Goal: Task Accomplishment & Management: Use online tool/utility

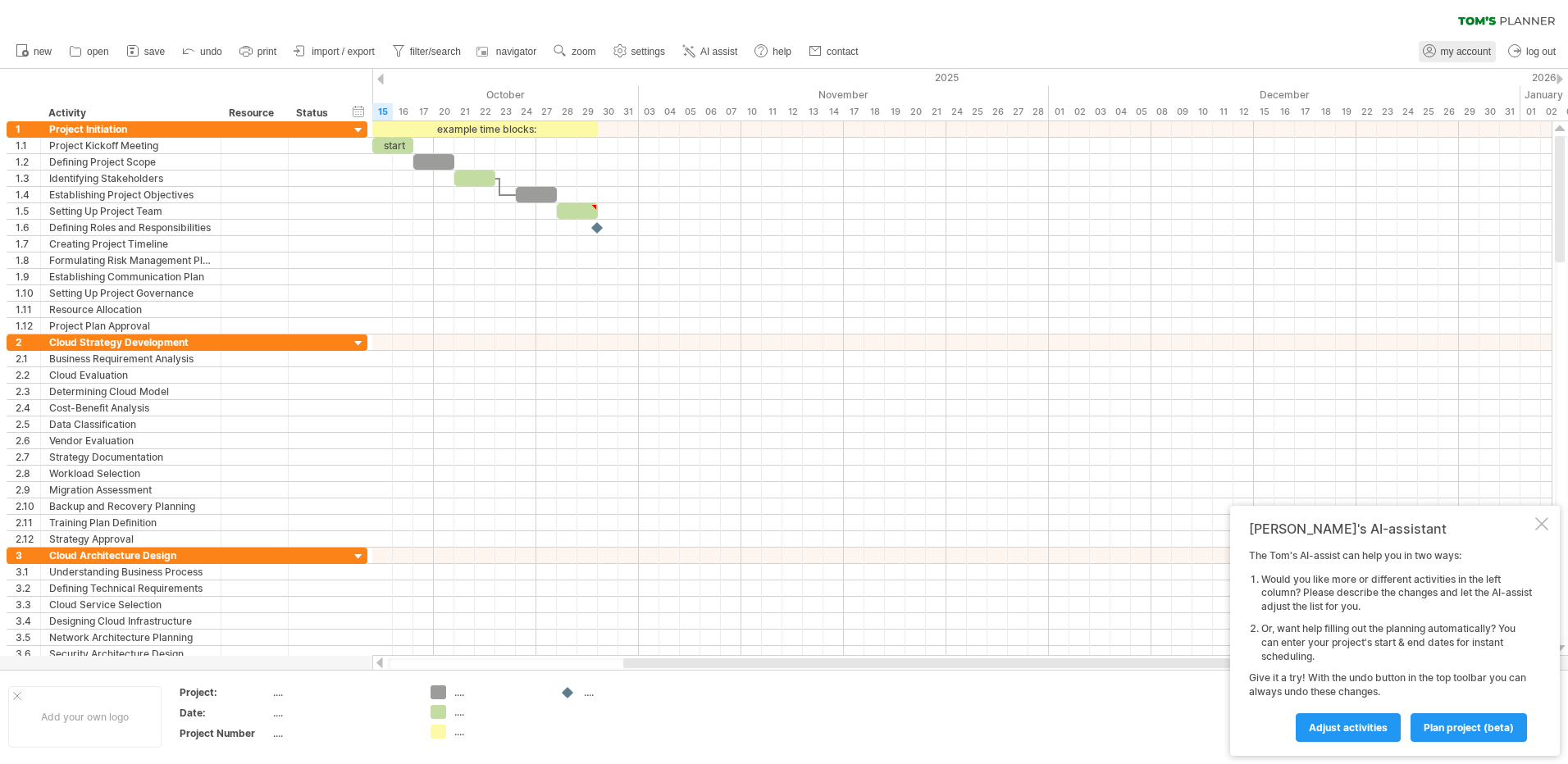
click at [1474, 55] on span "my account" at bounding box center [1466, 52] width 50 height 12
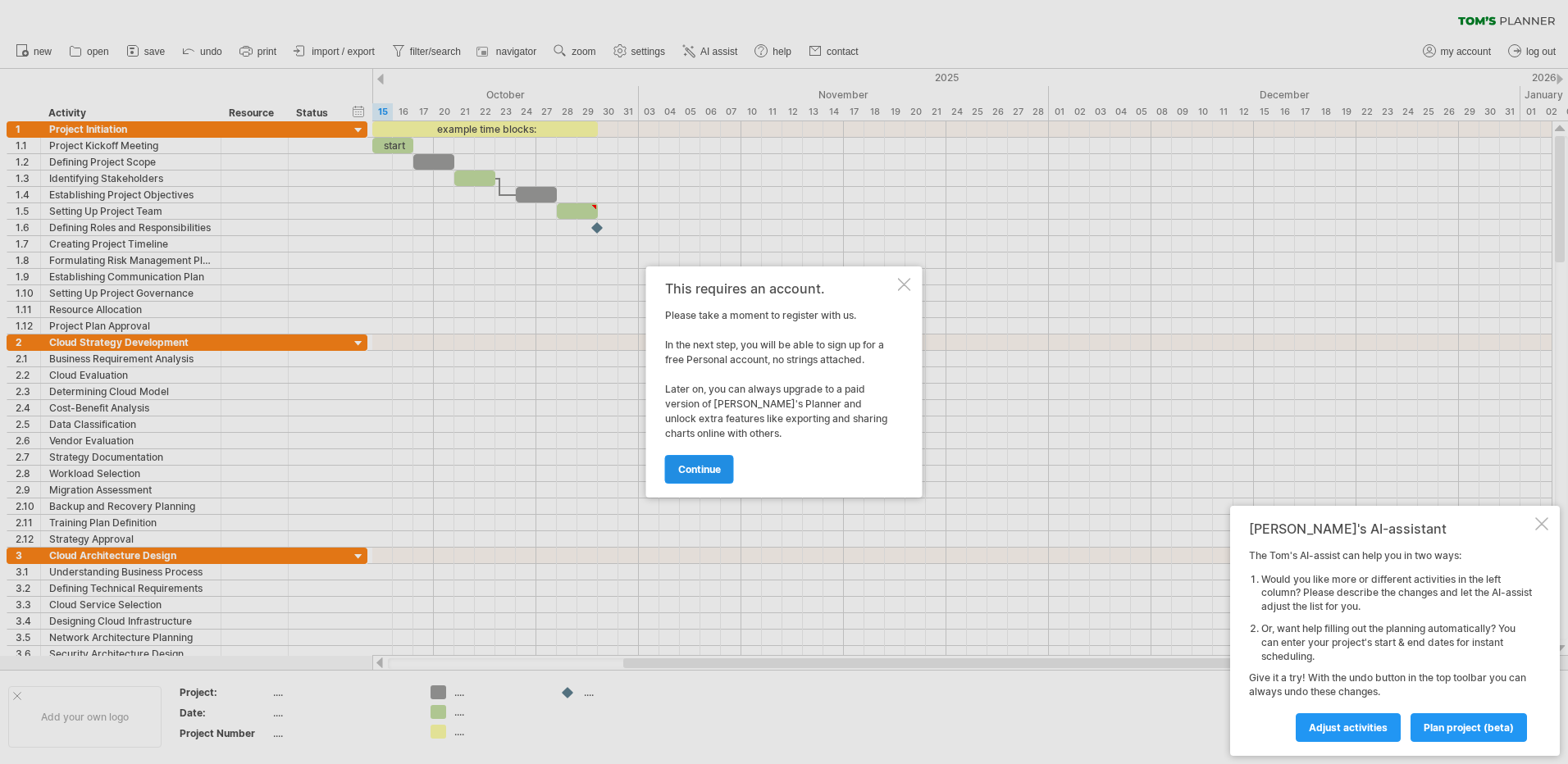
click at [692, 469] on span "continue" at bounding box center [700, 469] width 42 height 13
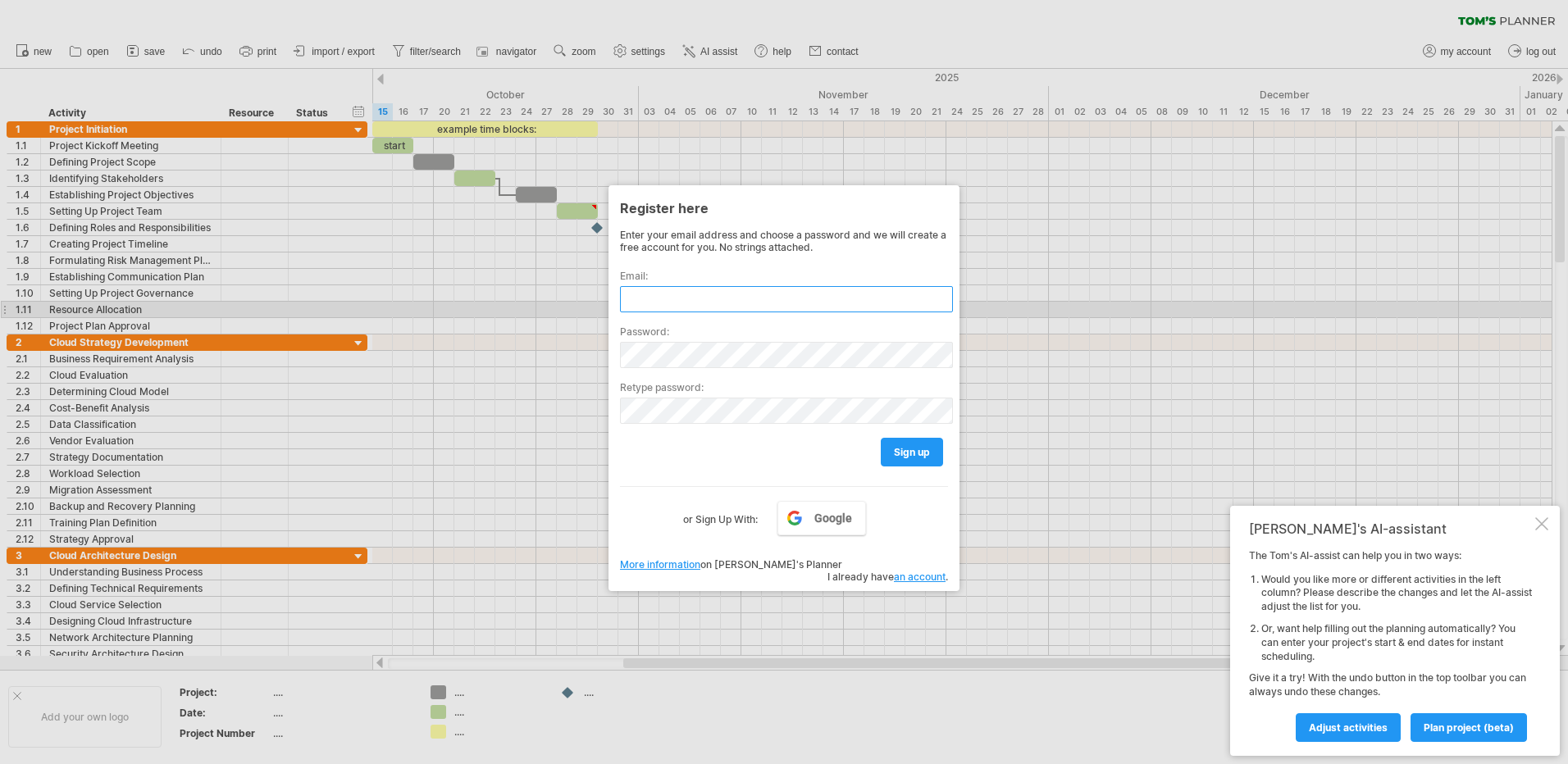
click at [663, 291] on input "text" at bounding box center [785, 299] width 333 height 26
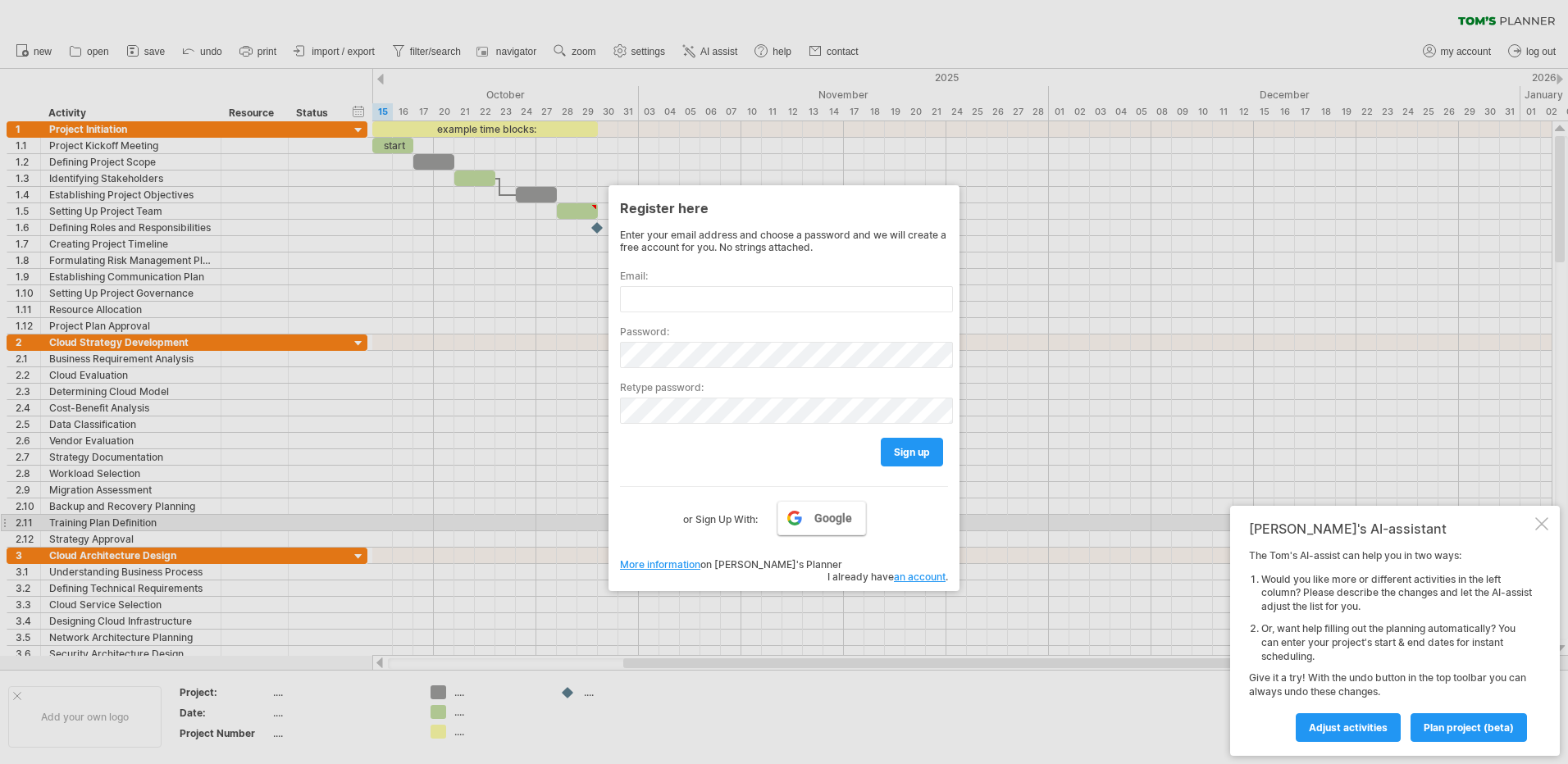
click at [812, 526] on link "Google" at bounding box center [821, 518] width 89 height 35
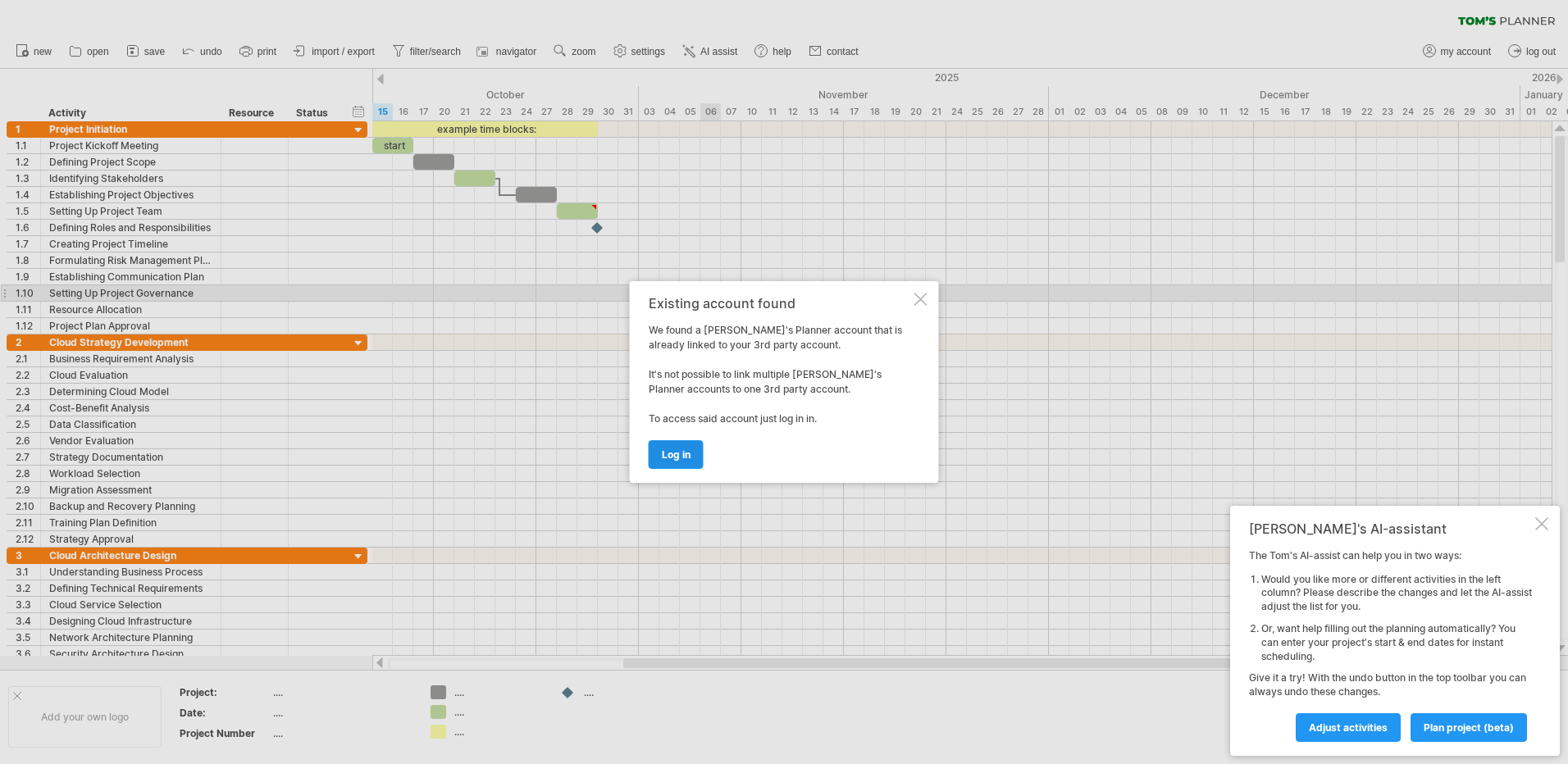
click at [674, 451] on span "log in" at bounding box center [676, 454] width 29 height 13
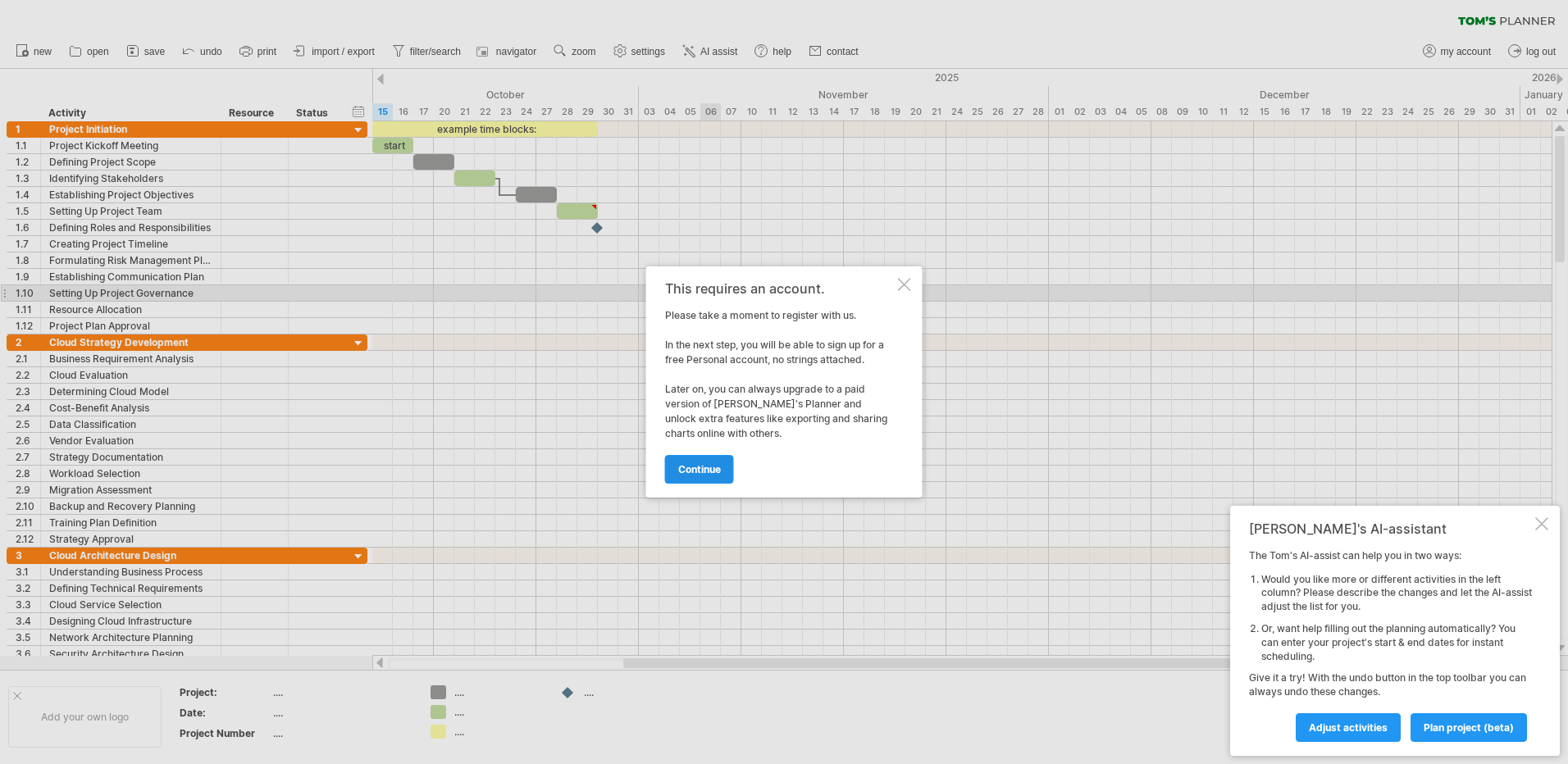
click at [684, 473] on span "continue" at bounding box center [700, 469] width 42 height 13
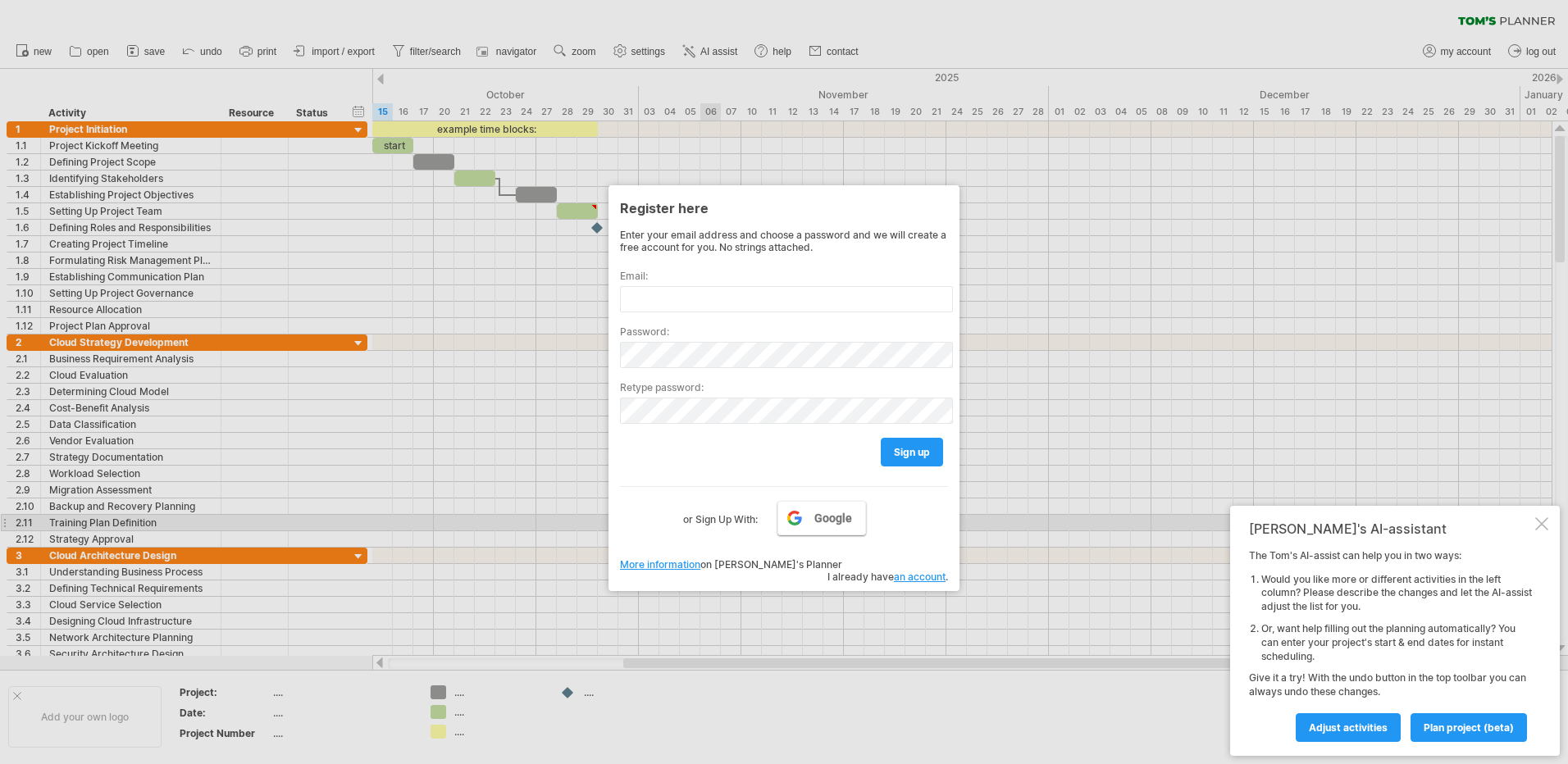
click at [807, 517] on link "Google" at bounding box center [821, 518] width 89 height 35
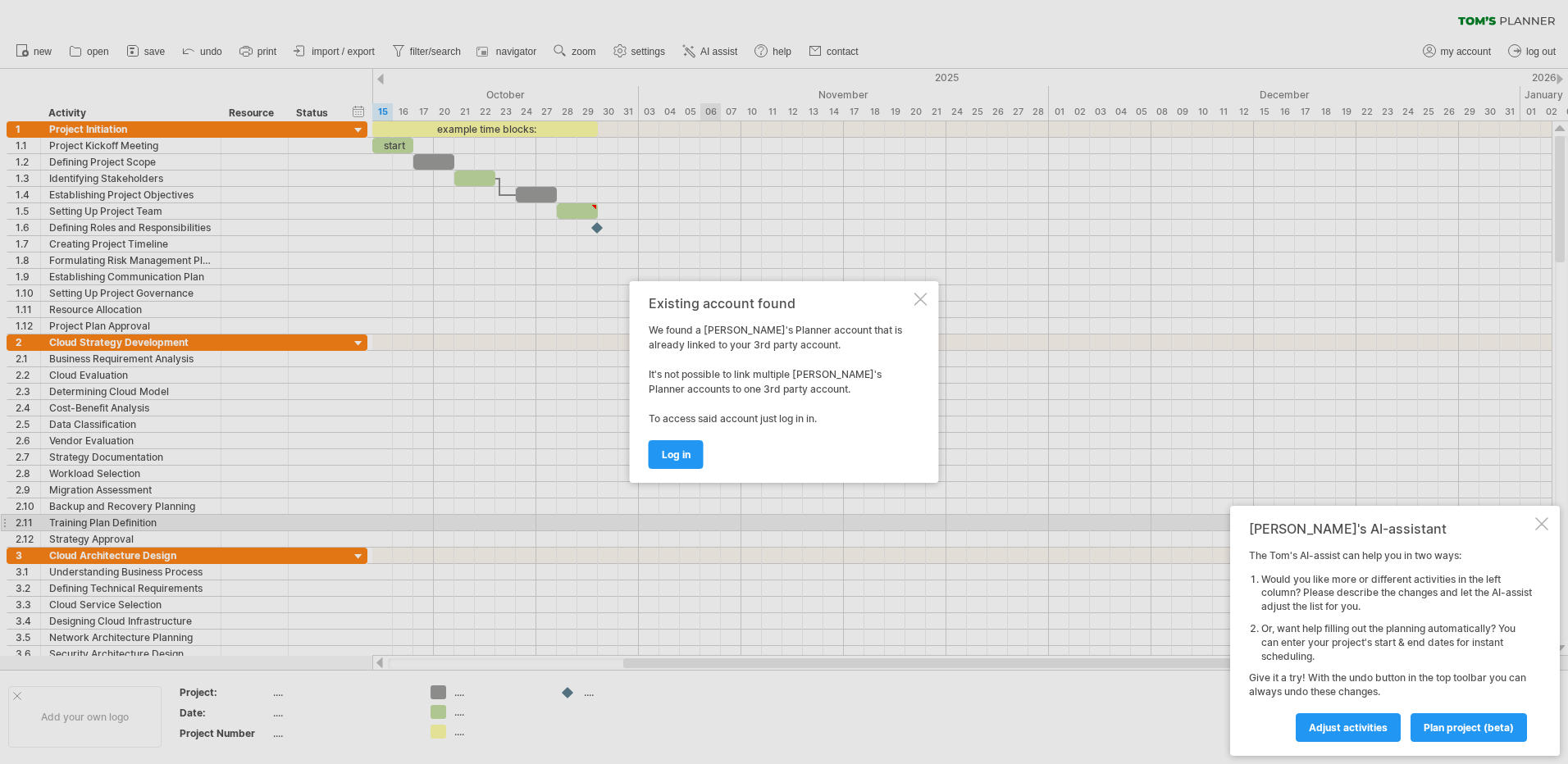
click at [934, 291] on div "Existing account found We found a [PERSON_NAME]'s Planner account that is alrea…" at bounding box center [784, 381] width 309 height 202
click at [926, 302] on div at bounding box center [921, 299] width 14 height 14
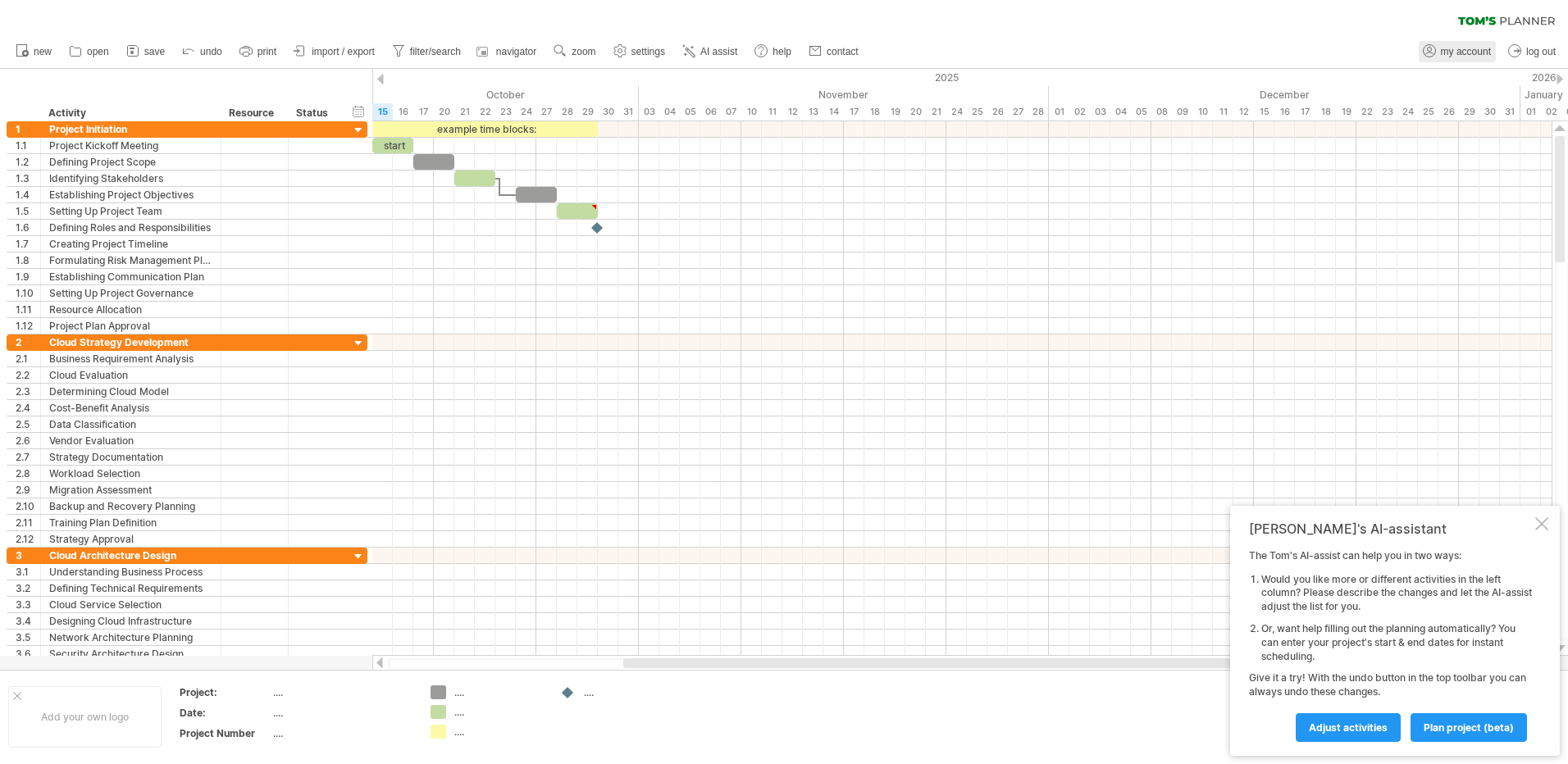
click at [1456, 46] on span "my account" at bounding box center [1466, 52] width 50 height 12
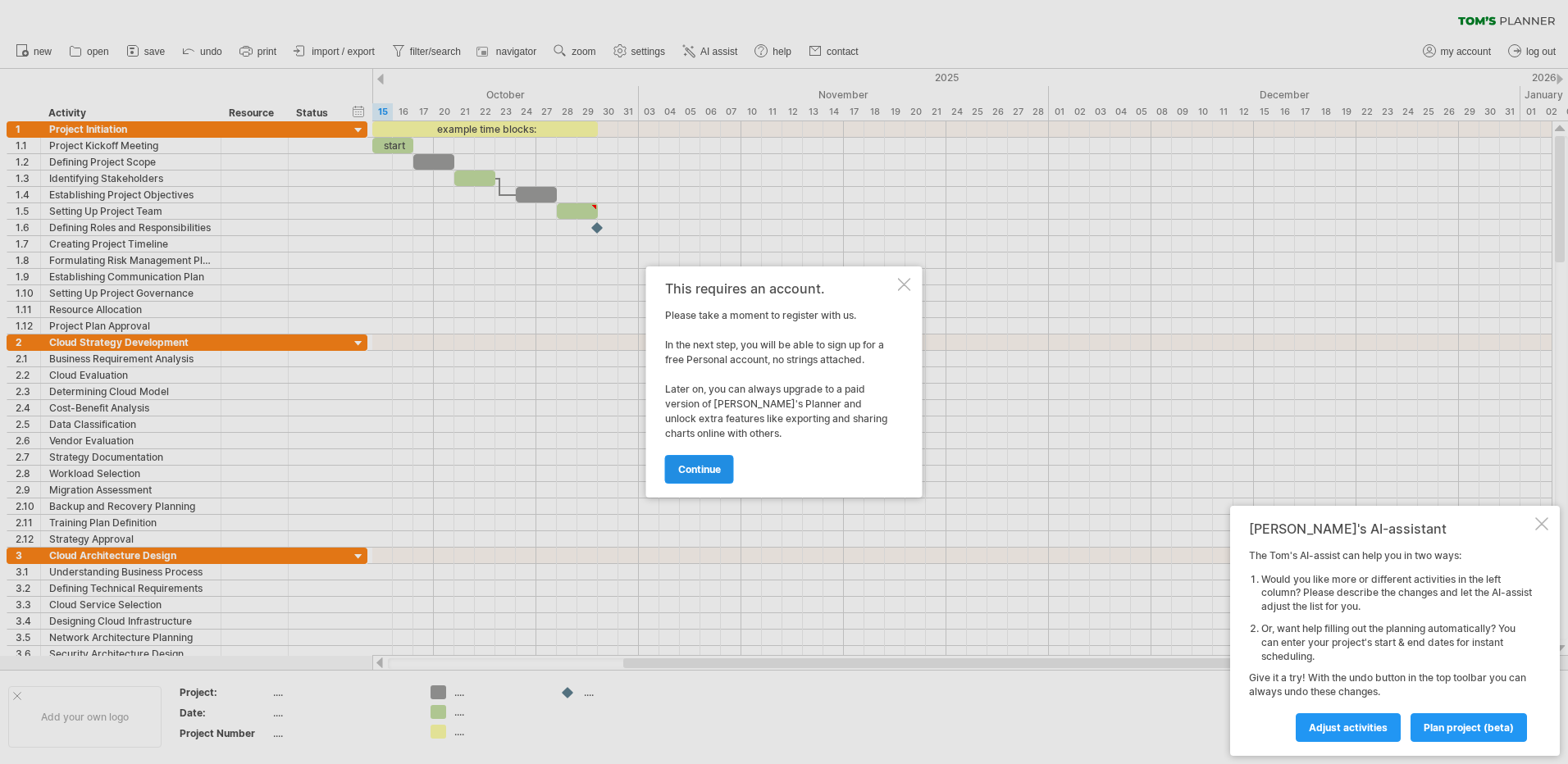
click at [712, 475] on span "continue" at bounding box center [700, 469] width 42 height 13
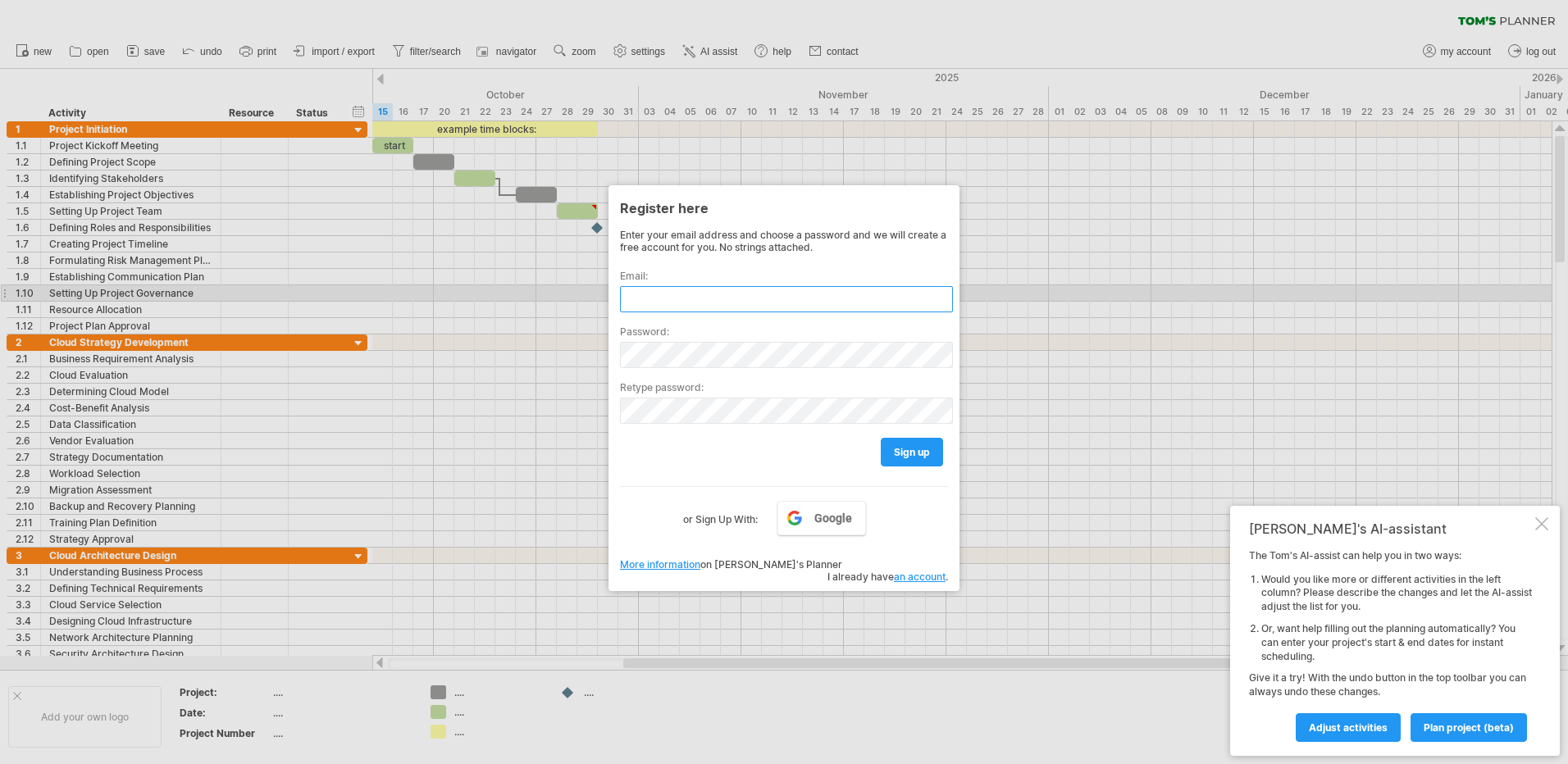
click at [652, 294] on input "text" at bounding box center [785, 299] width 333 height 26
type input "**********"
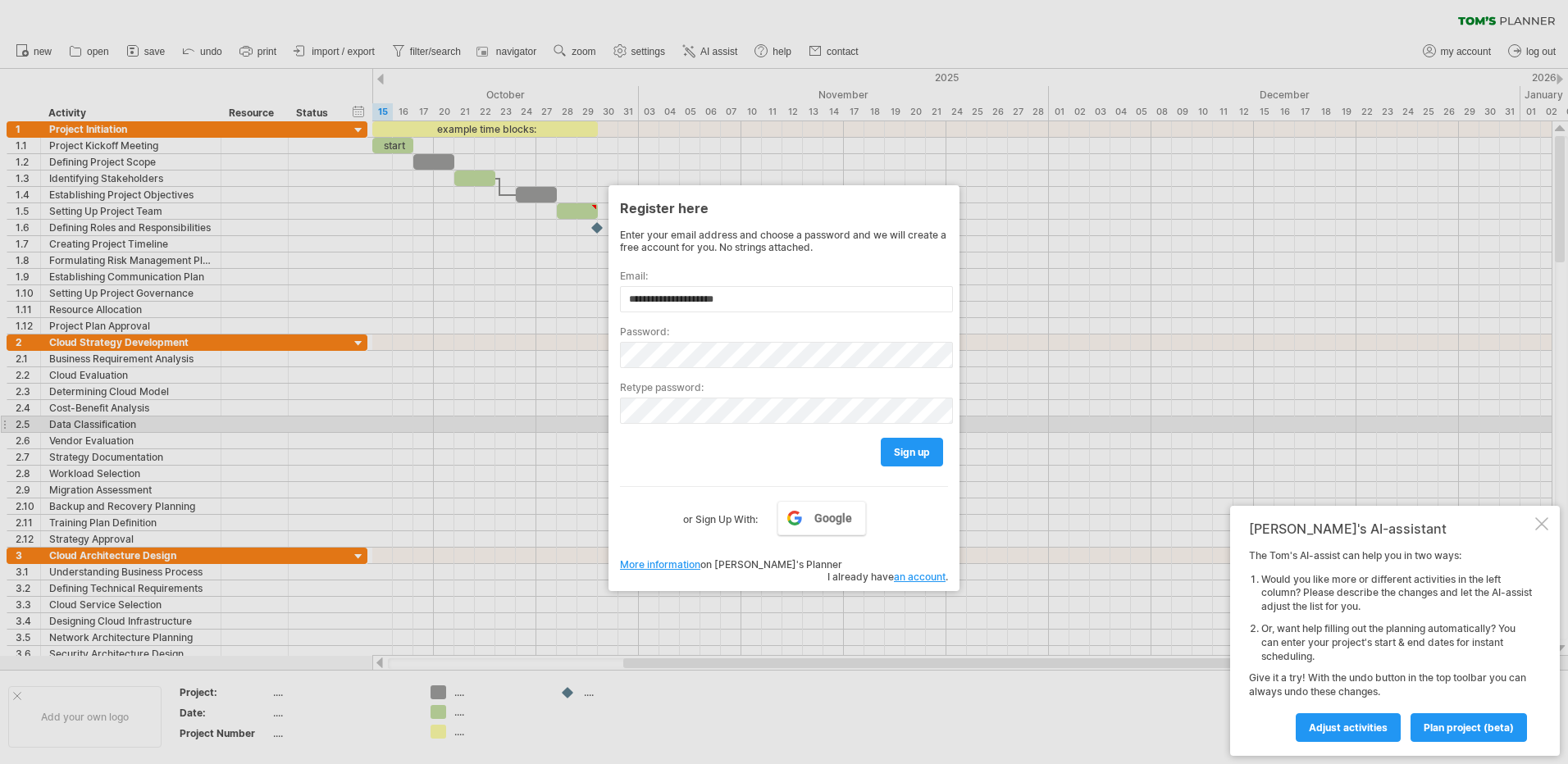
click at [713, 425] on div "sign up" at bounding box center [784, 444] width 328 height 41
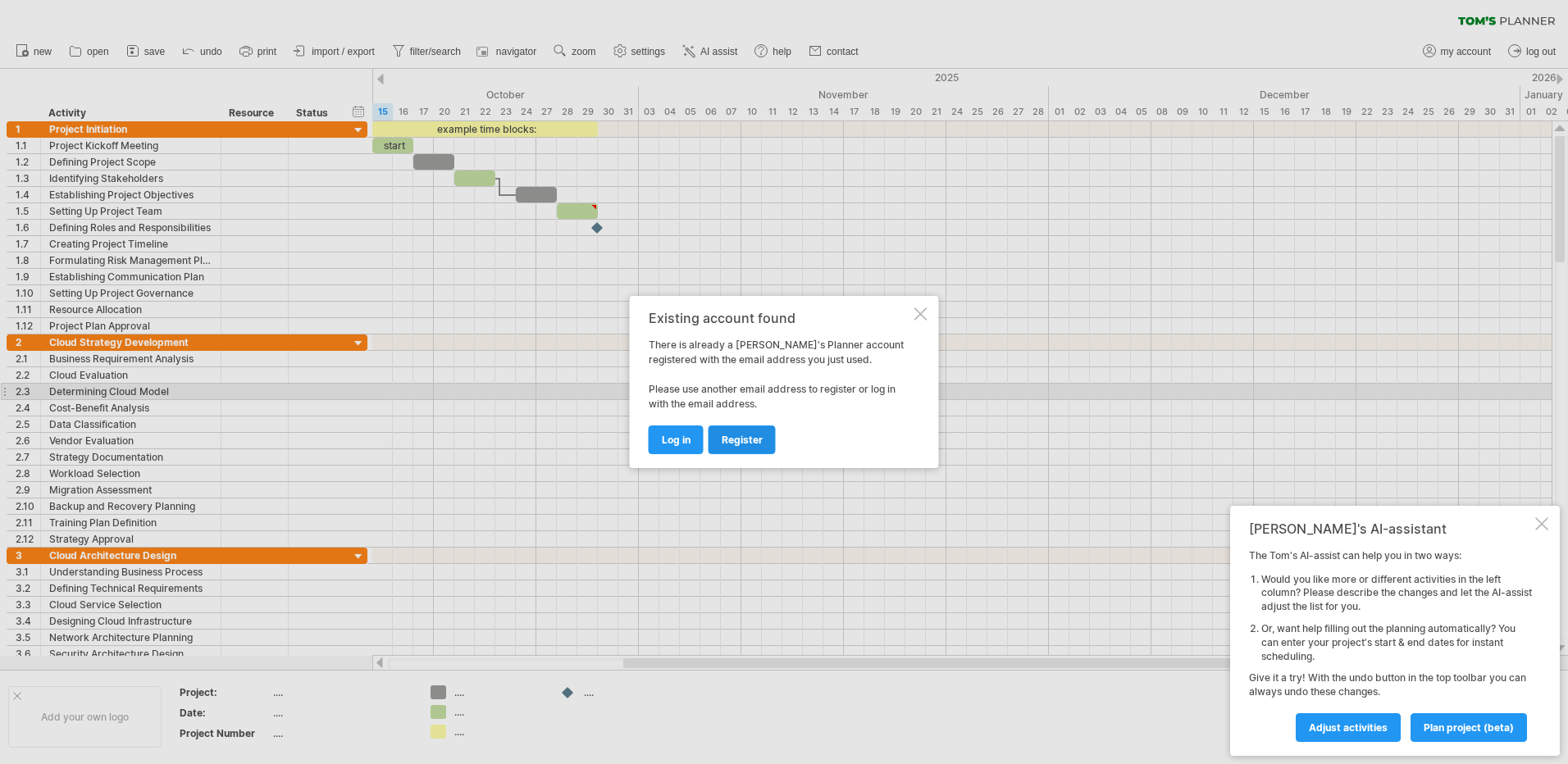
click at [756, 446] on link "register" at bounding box center [742, 440] width 68 height 29
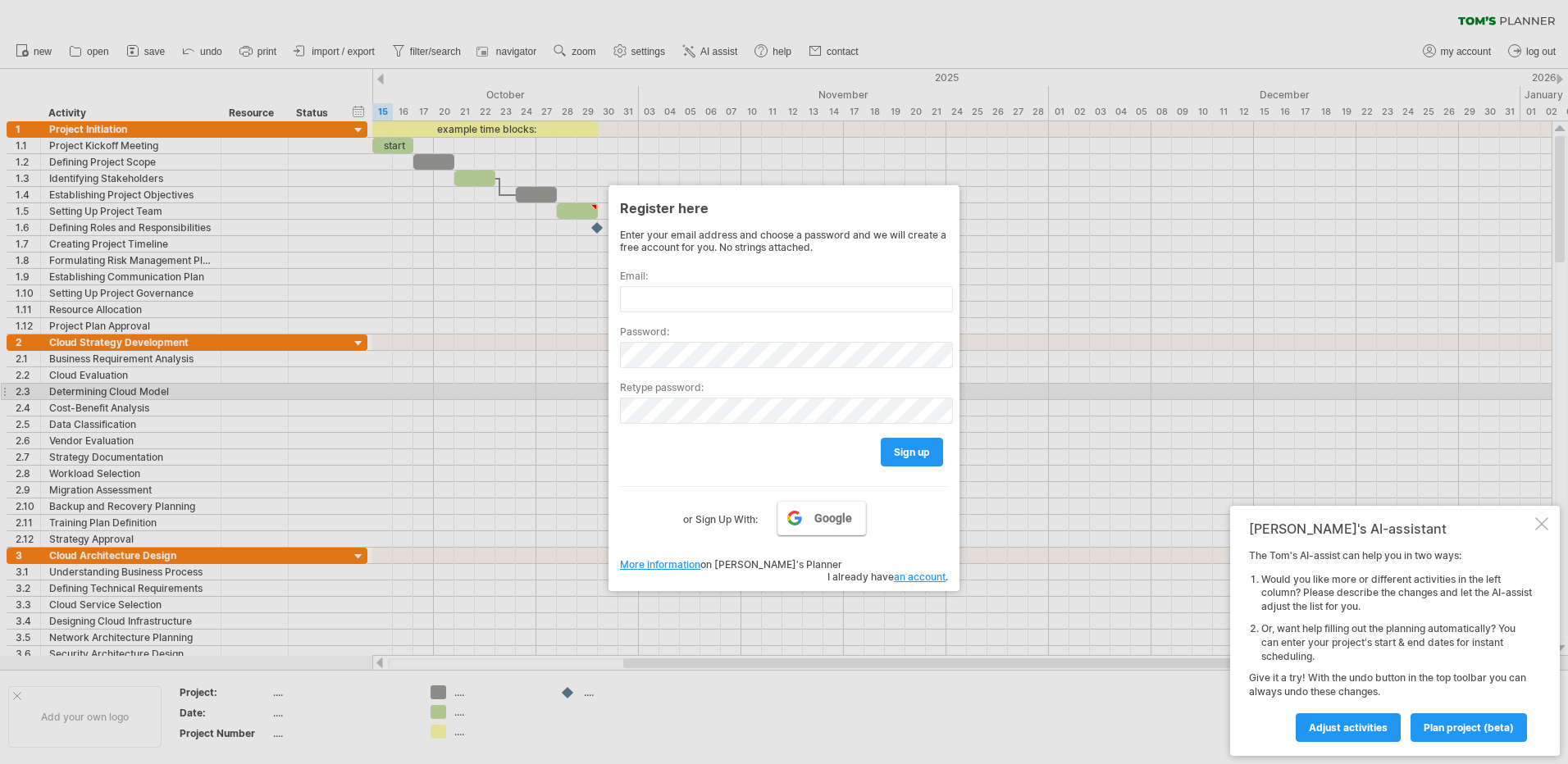
click at [826, 530] on link "Google" at bounding box center [821, 518] width 89 height 35
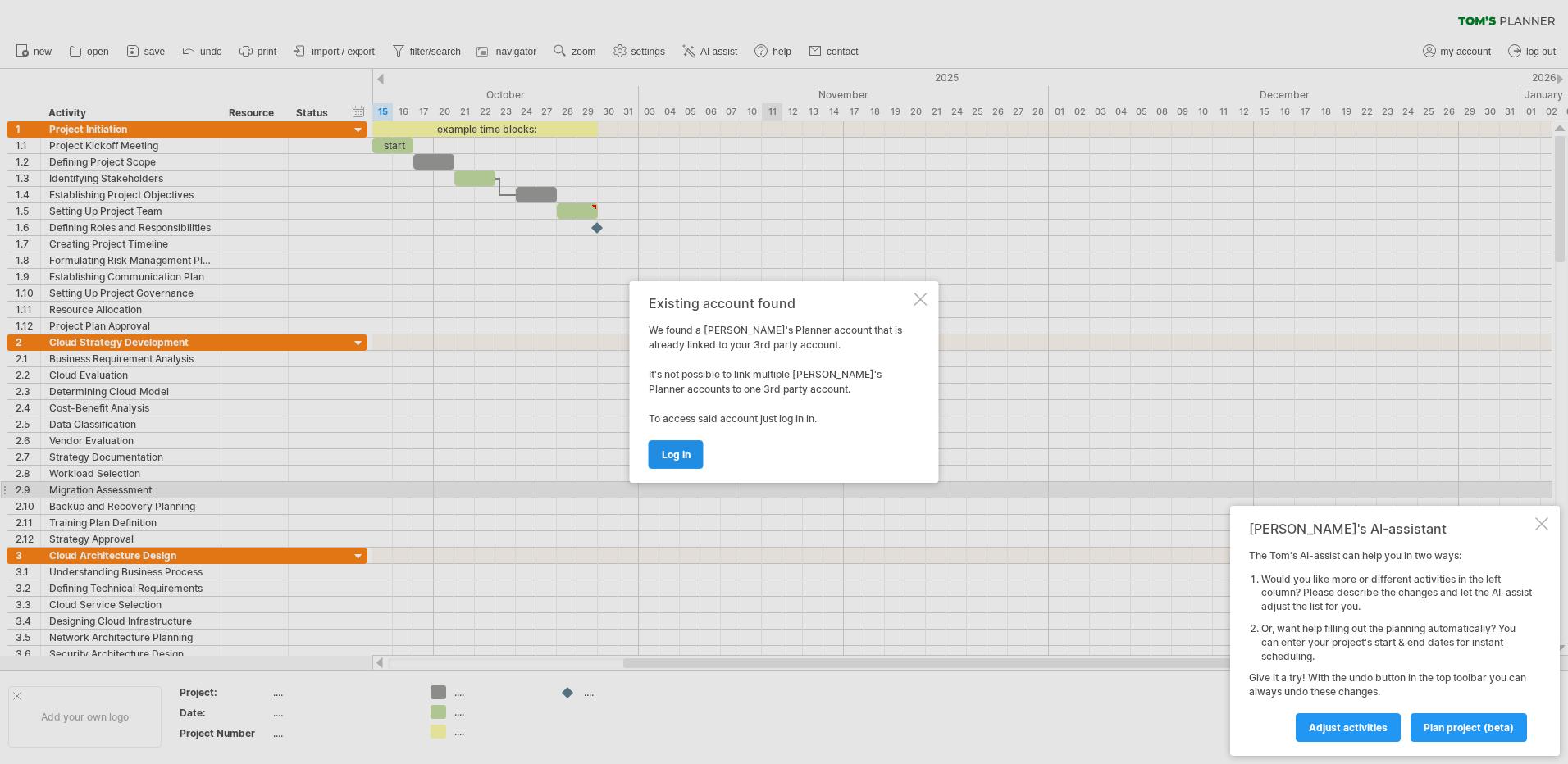
click at [687, 460] on span "log in" at bounding box center [676, 454] width 29 height 13
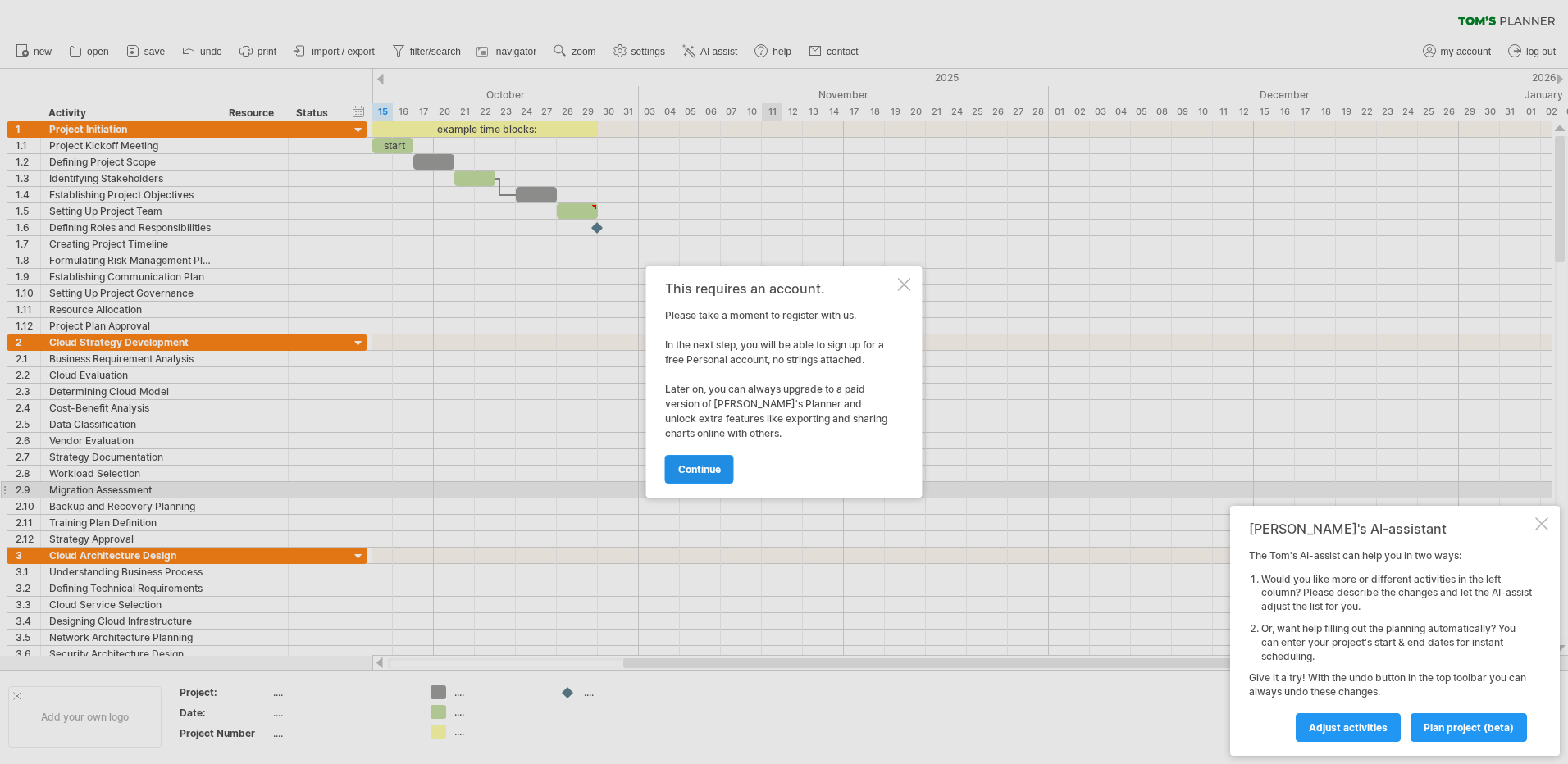
click at [716, 468] on span "continue" at bounding box center [700, 469] width 42 height 13
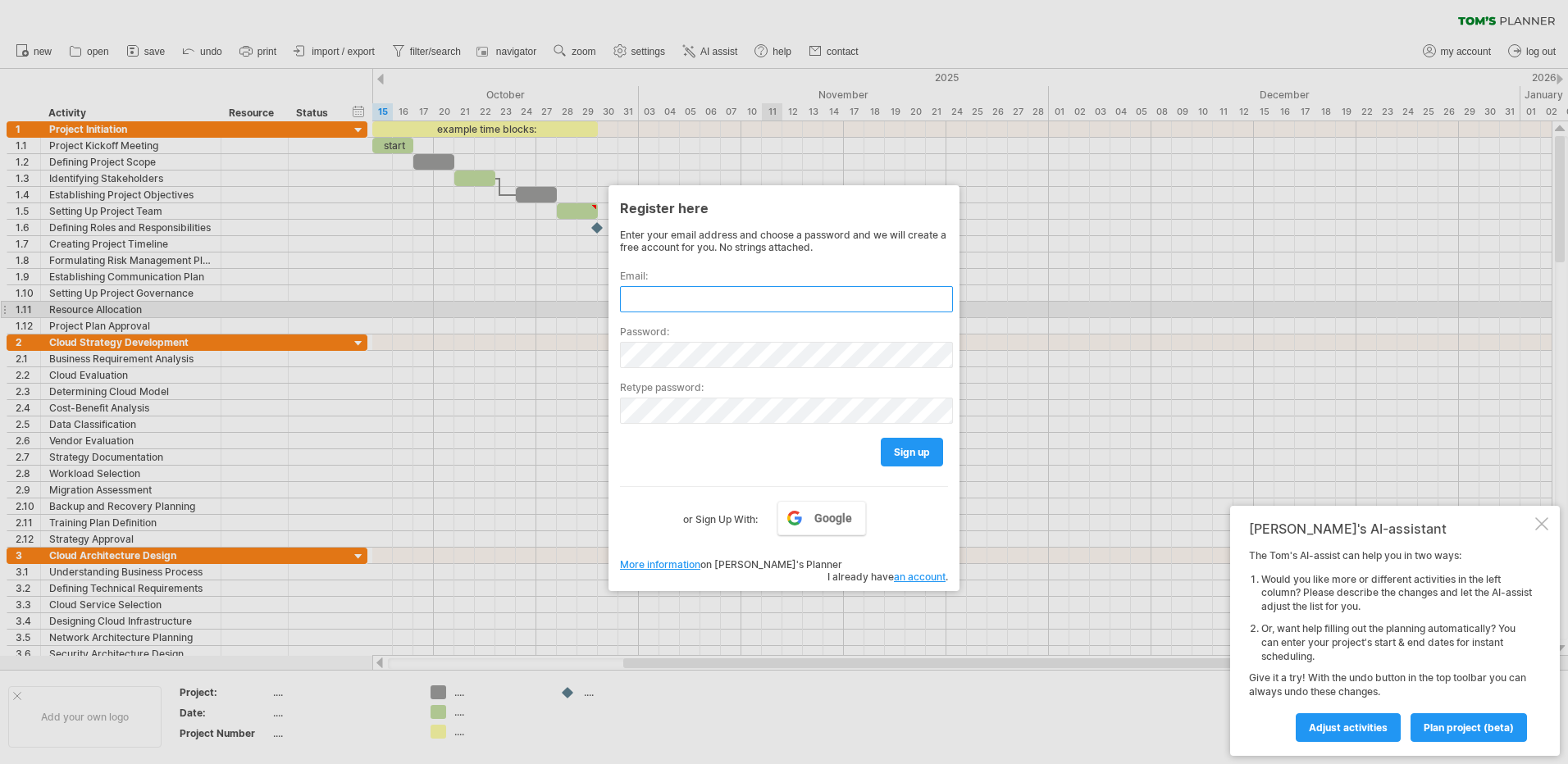
click at [725, 305] on input "text" at bounding box center [785, 299] width 333 height 26
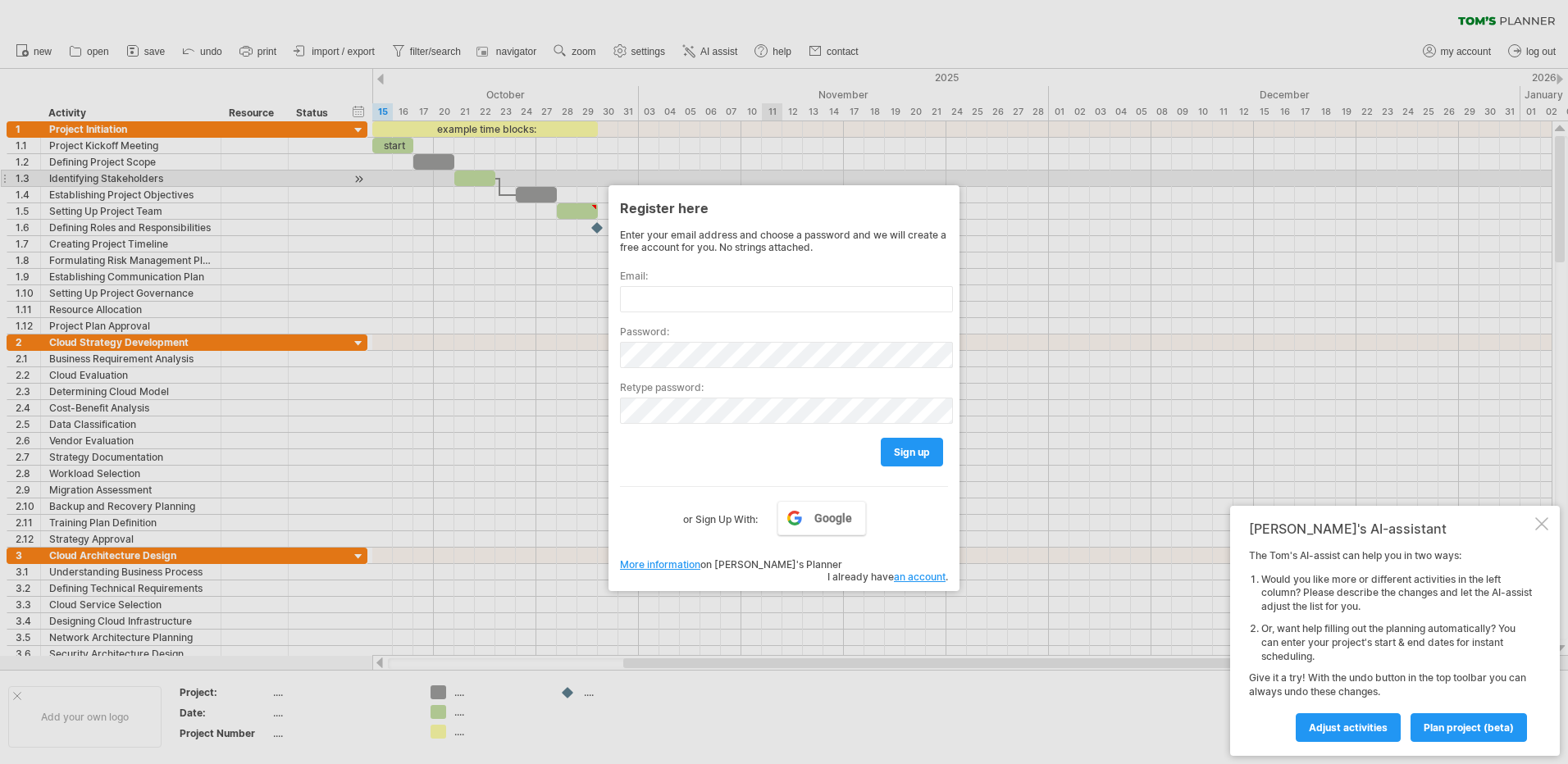
click at [1224, 177] on div at bounding box center [784, 382] width 1568 height 764
click at [1050, 59] on div at bounding box center [784, 382] width 1568 height 764
click at [718, 297] on input "text" at bounding box center [785, 299] width 333 height 26
type input "**********"
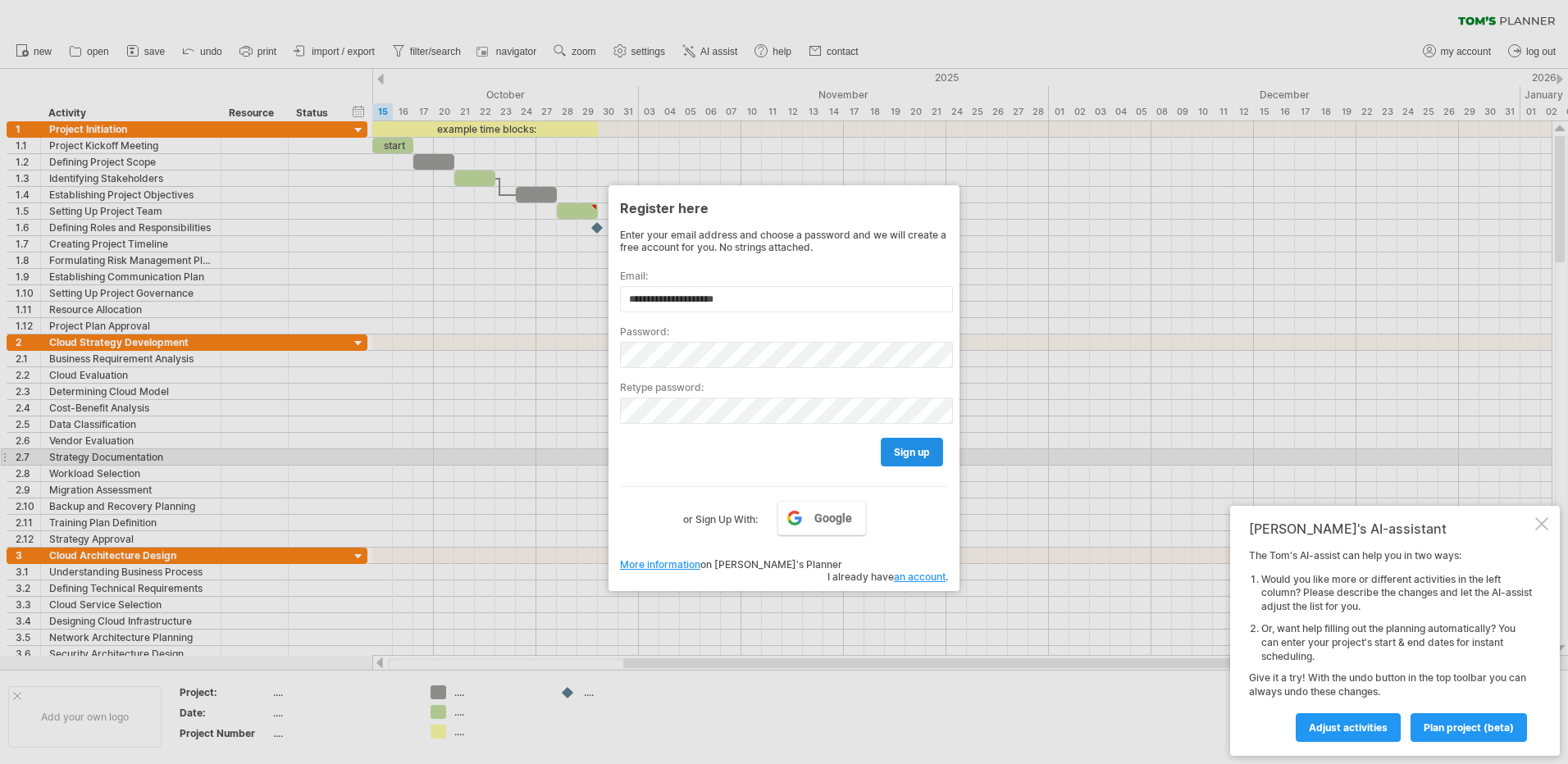
click at [921, 455] on span "sign up" at bounding box center [911, 451] width 36 height 13
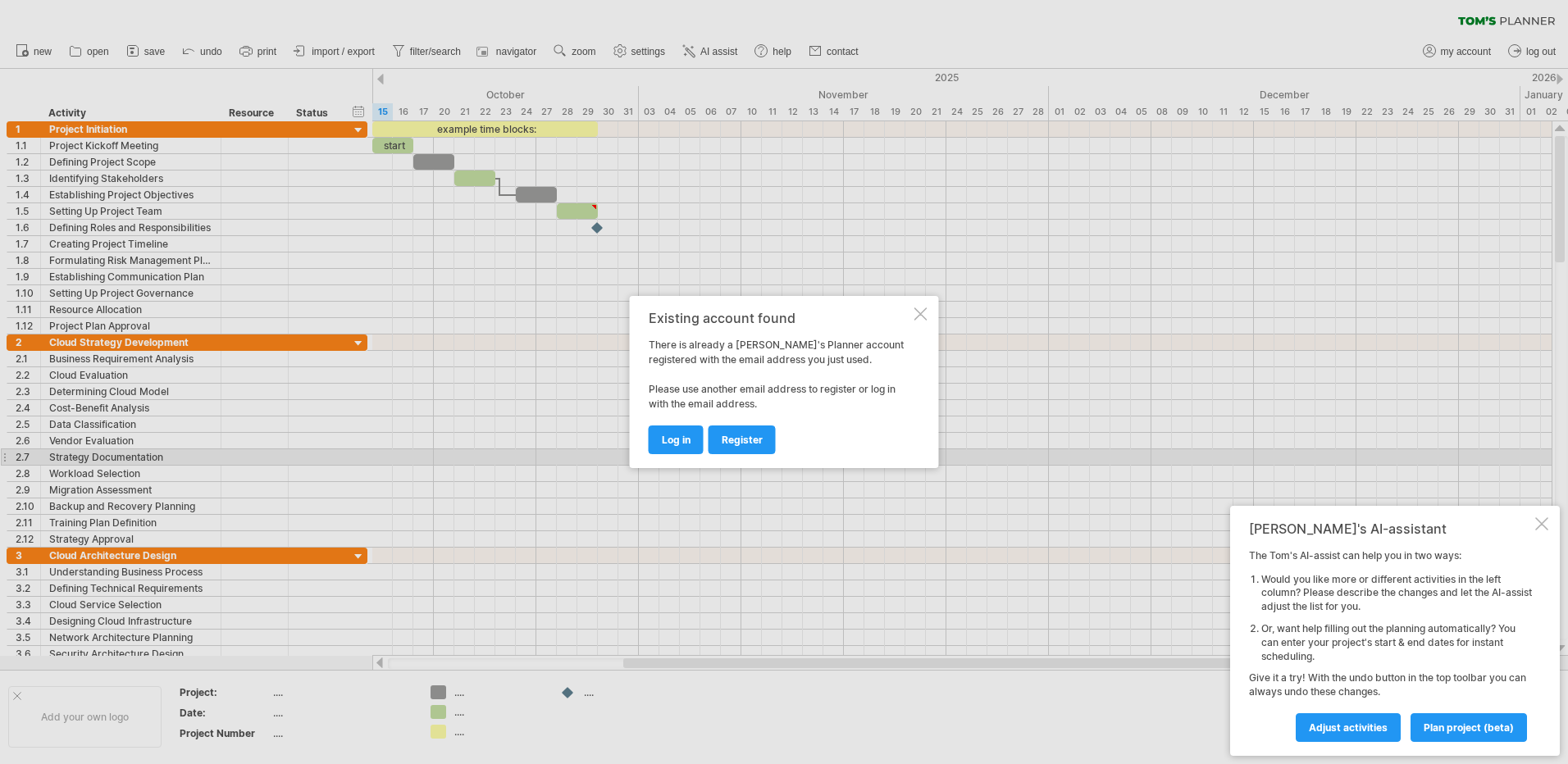
click at [747, 447] on link "register" at bounding box center [742, 440] width 68 height 29
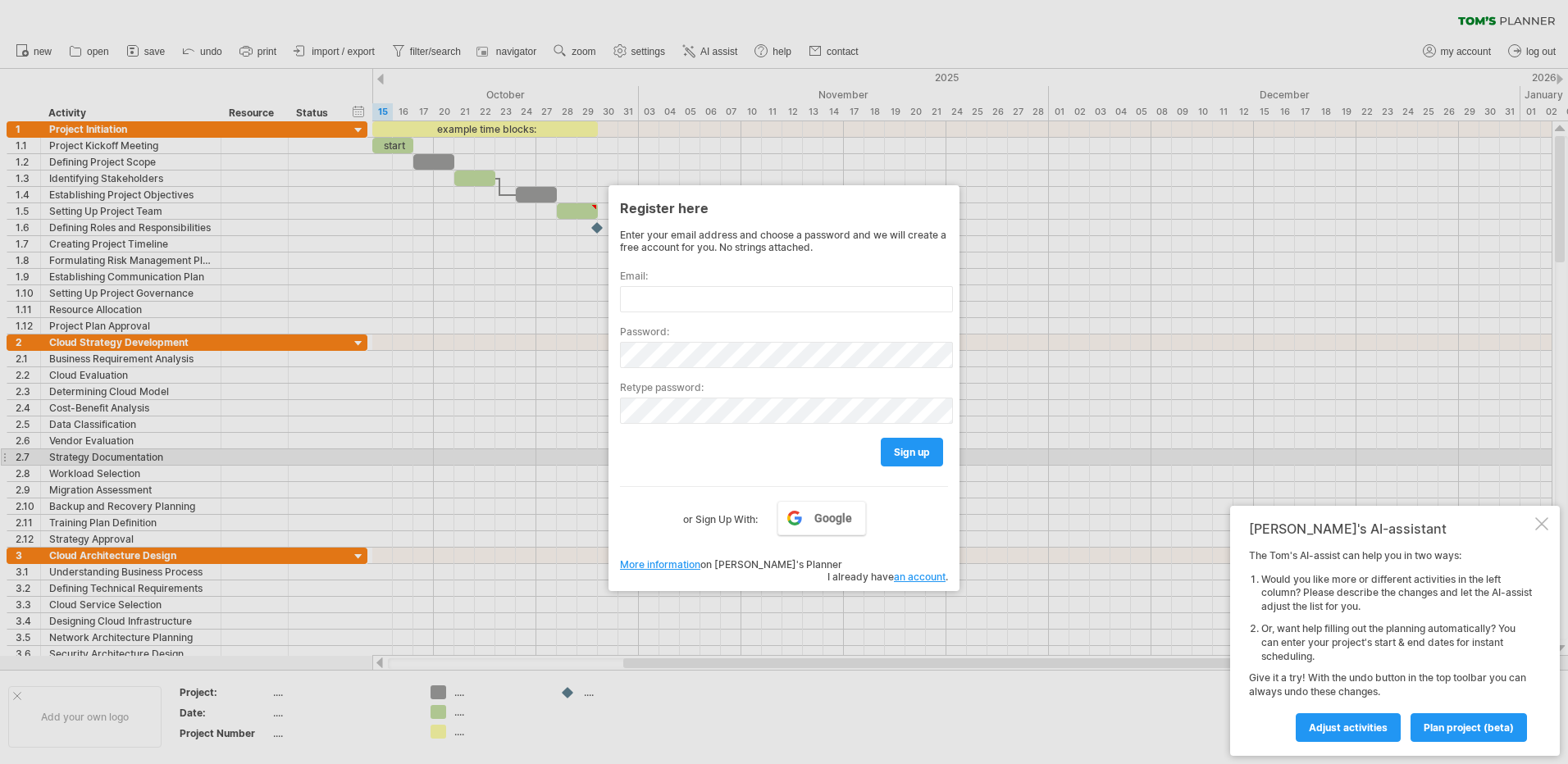
click at [922, 570] on link "an account" at bounding box center [920, 576] width 52 height 13
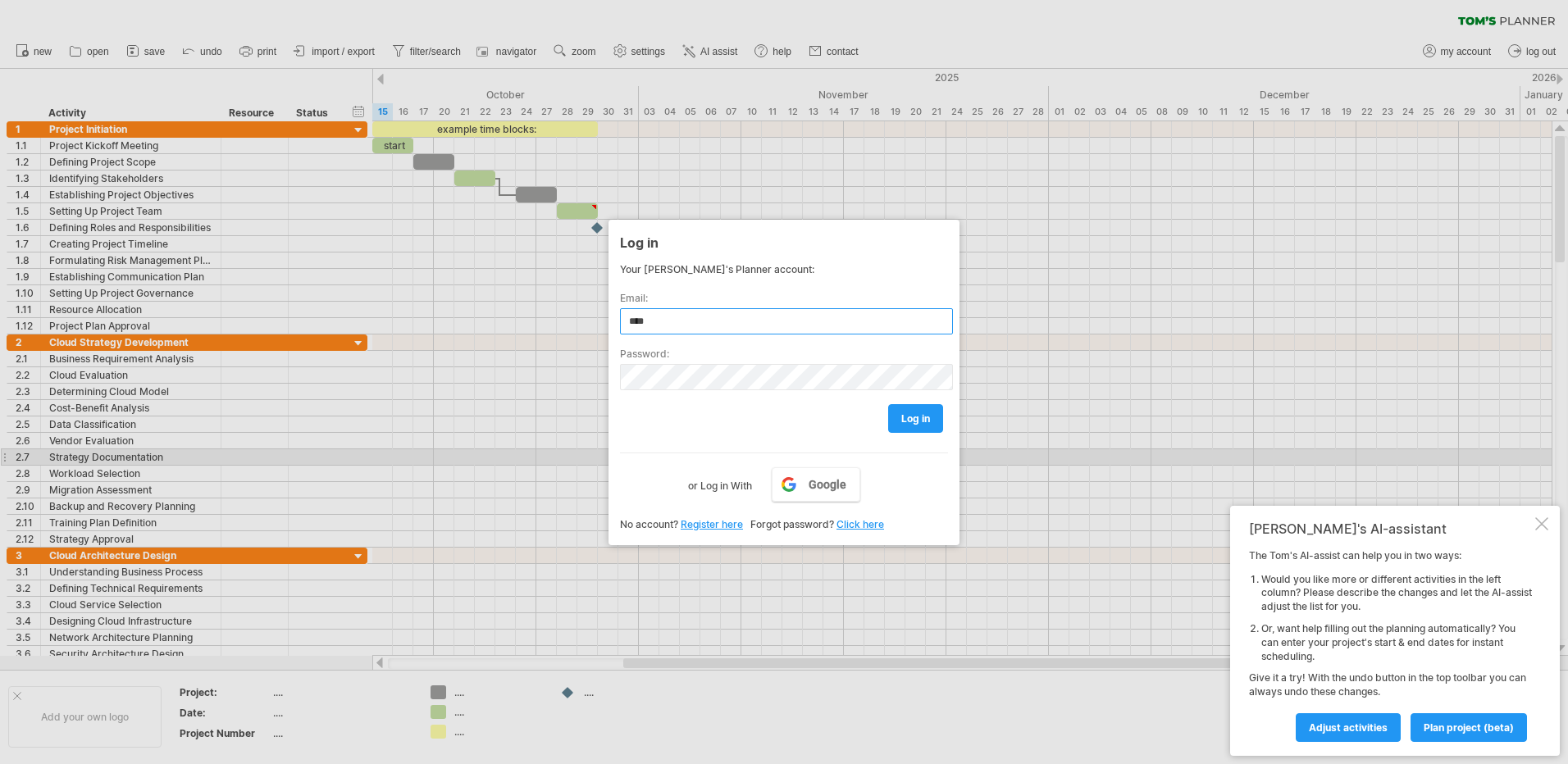
type input "**********"
click at [858, 520] on link "Click here" at bounding box center [860, 524] width 47 height 13
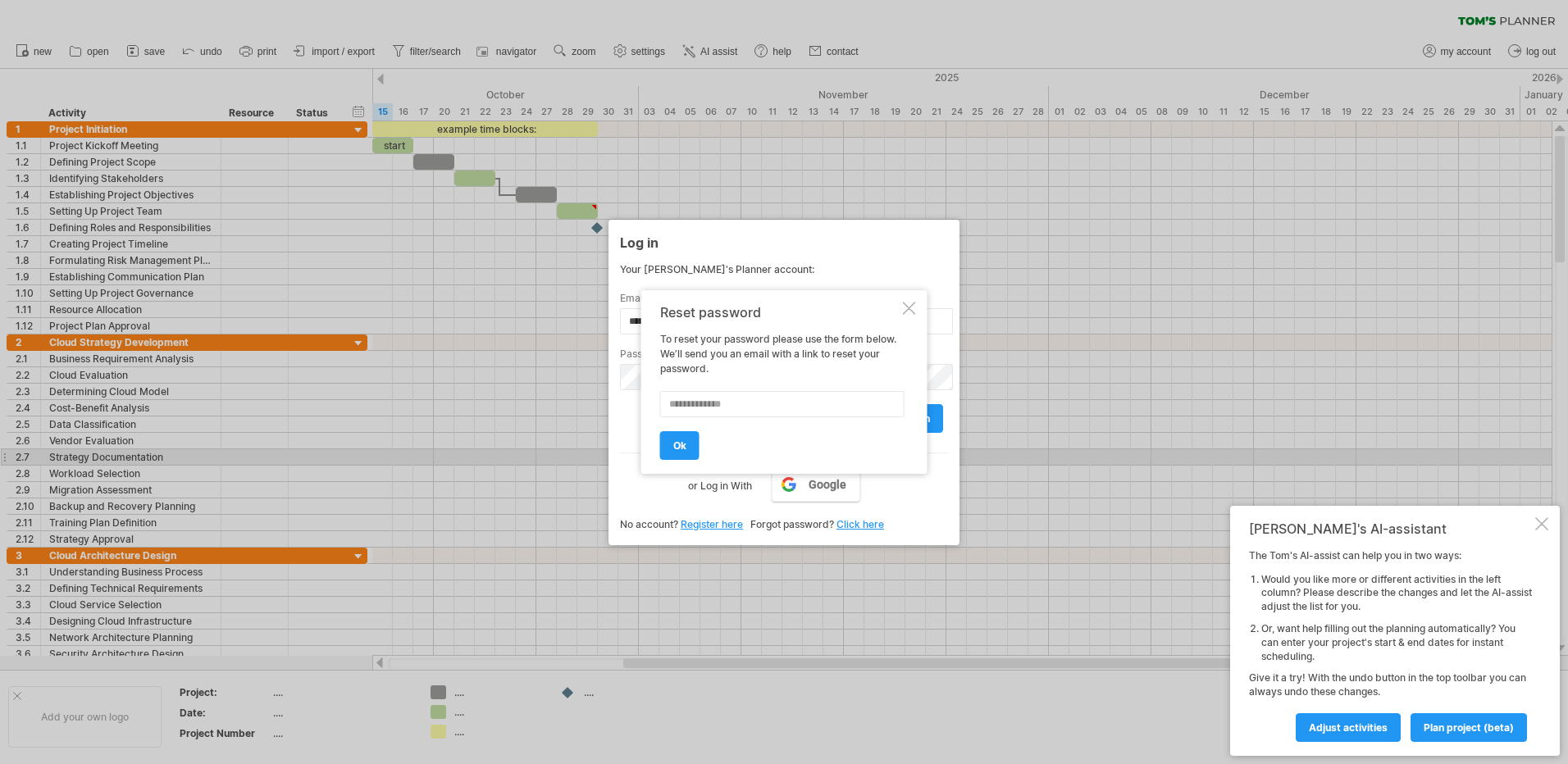
click at [713, 402] on input "text" at bounding box center [782, 403] width 244 height 26
type input "**********"
click at [697, 439] on link "ok" at bounding box center [684, 432] width 40 height 29
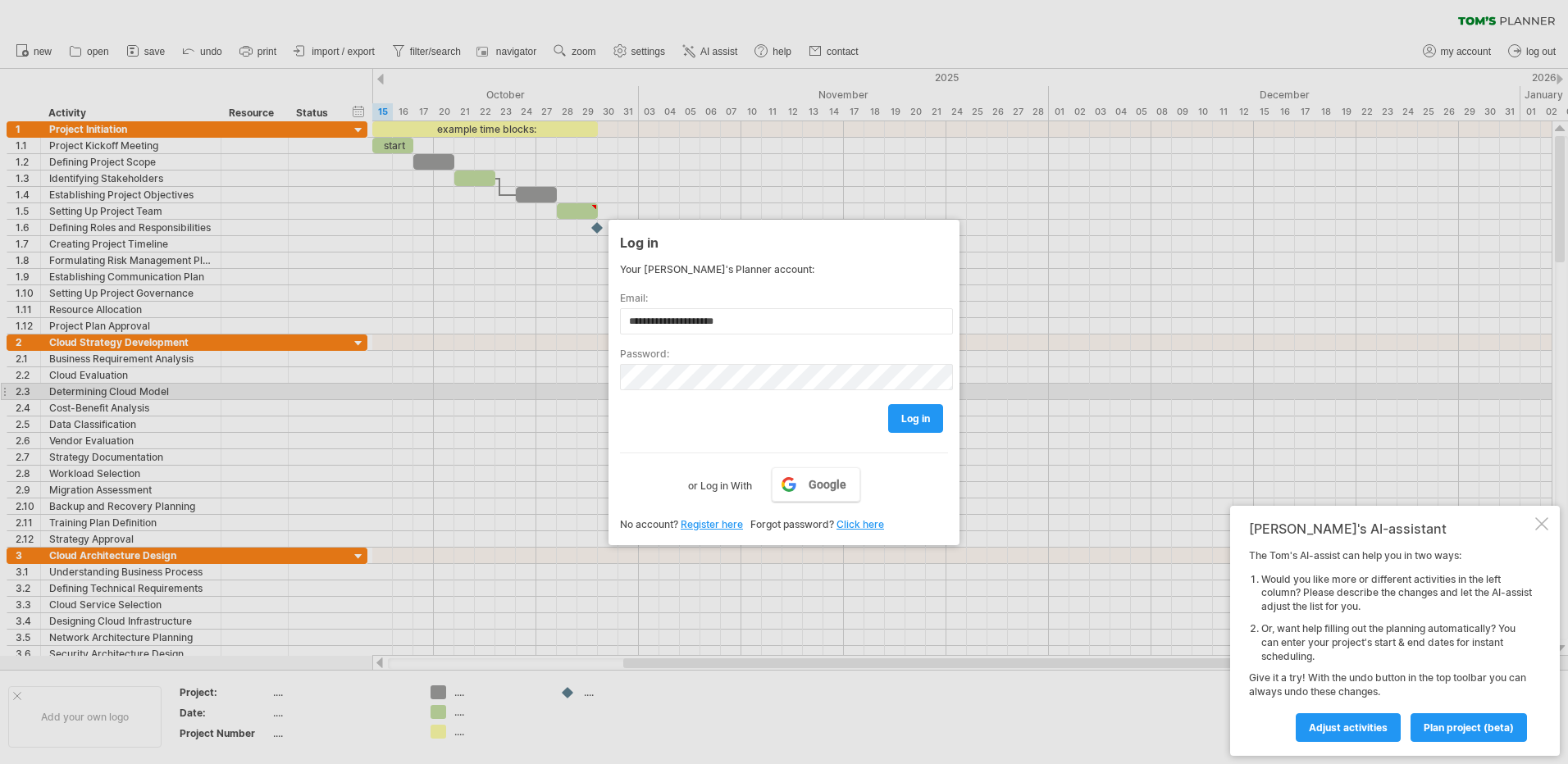
click at [746, 390] on div "log in" at bounding box center [784, 410] width 328 height 41
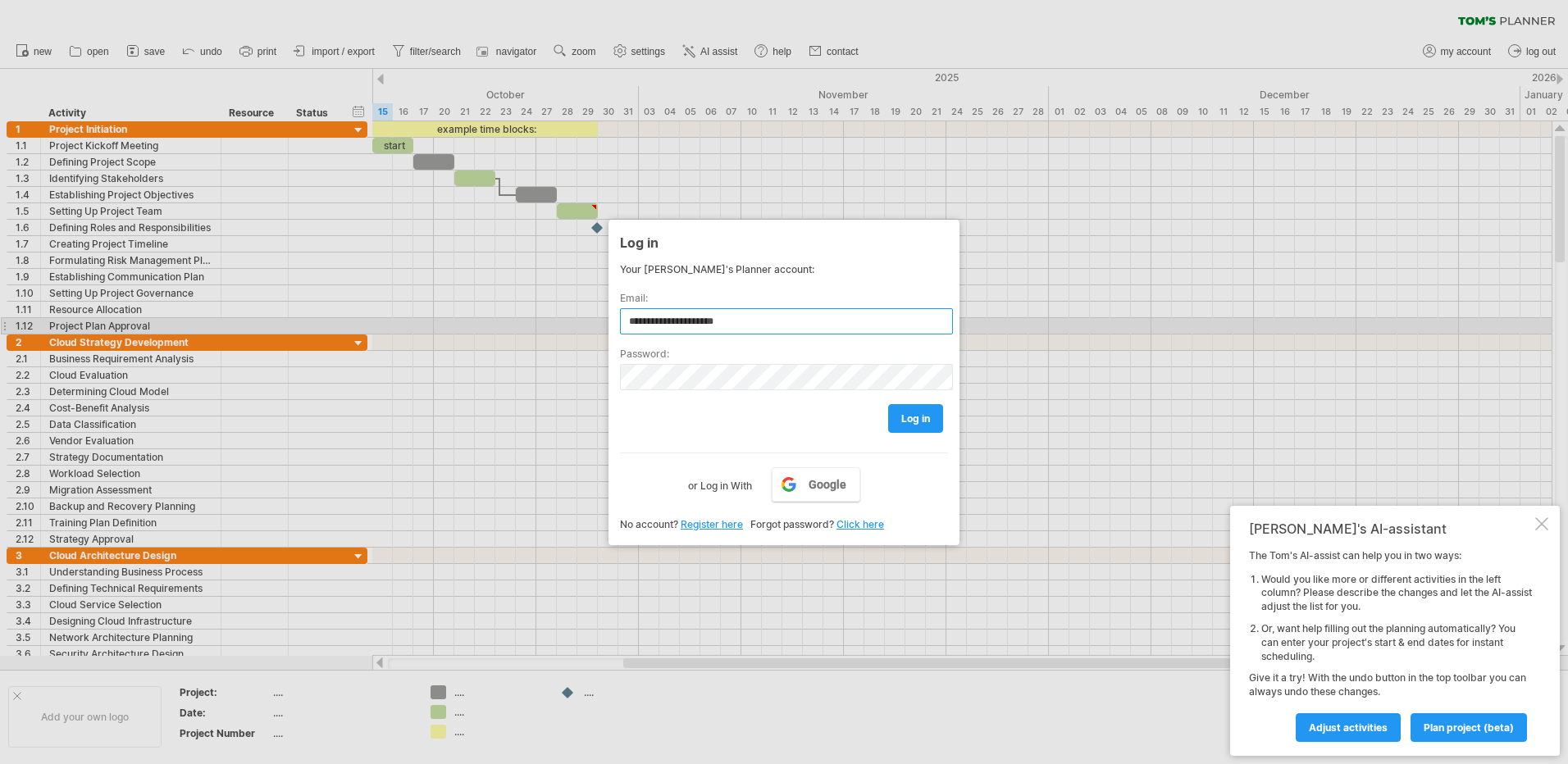
click at [728, 329] on input "**********" at bounding box center [785, 320] width 333 height 26
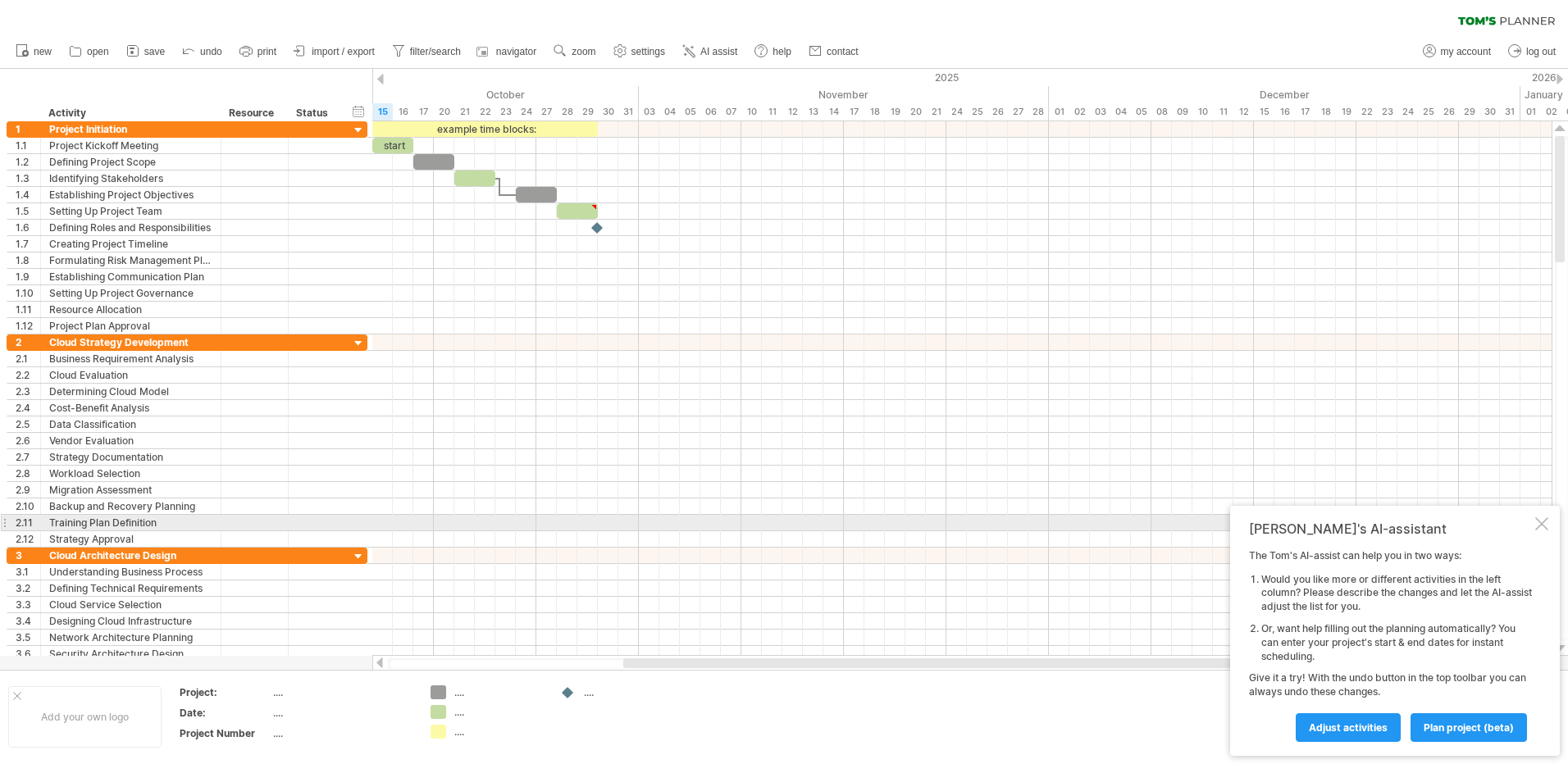
click at [1535, 521] on div at bounding box center [1542, 524] width 14 height 14
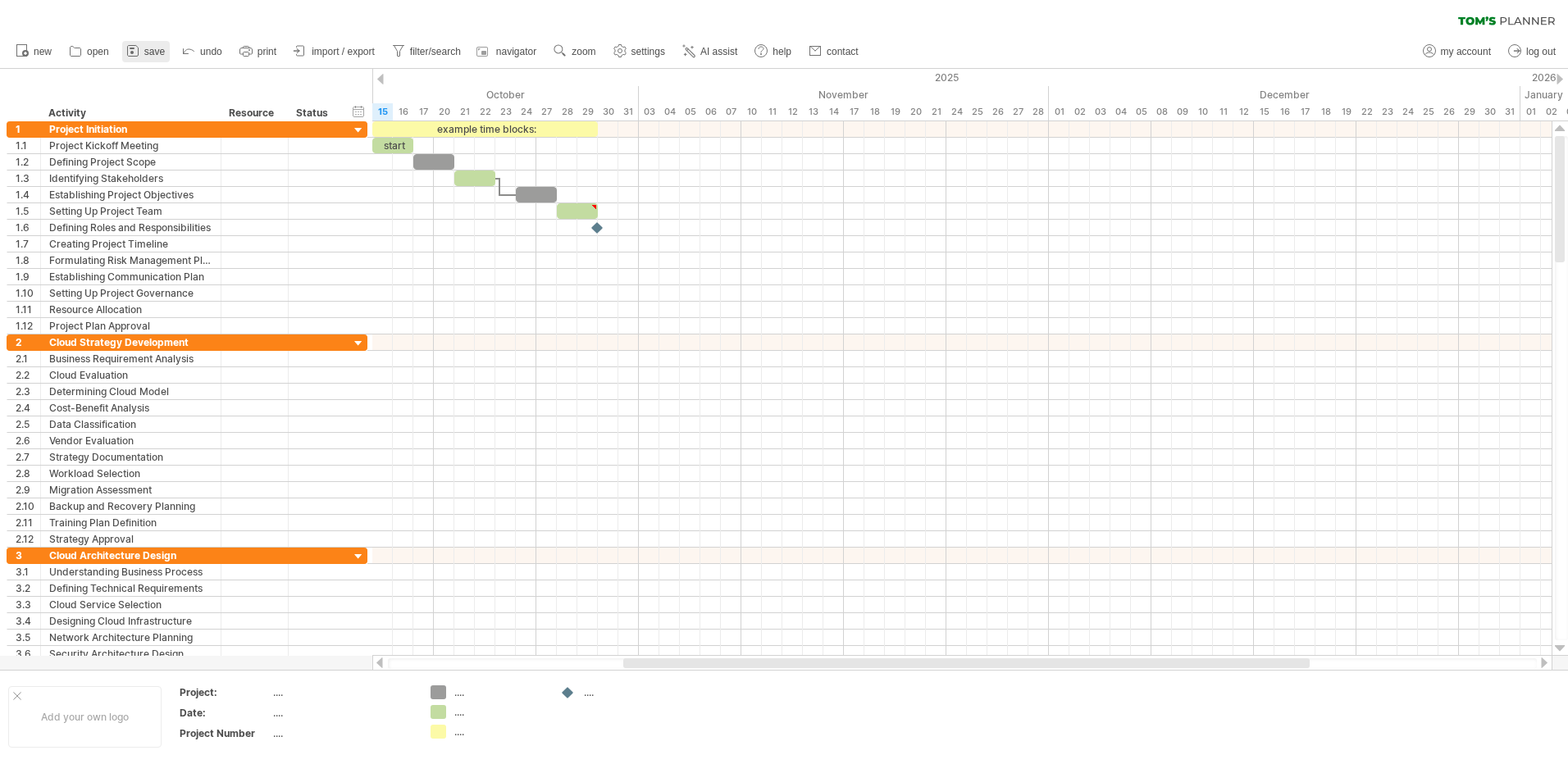
click at [145, 53] on link "save" at bounding box center [146, 51] width 47 height 21
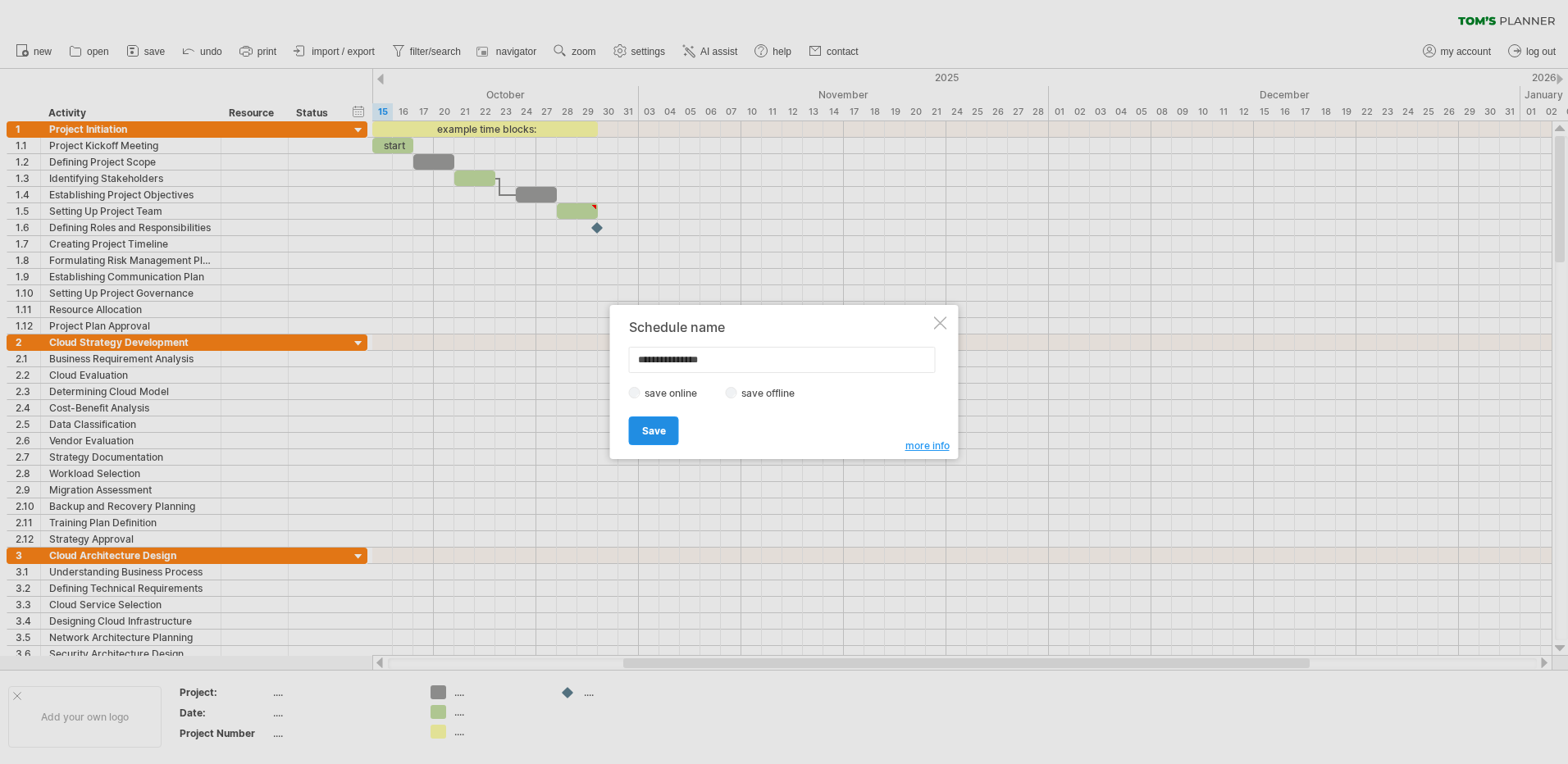
type input "**********"
click at [662, 426] on span "Save" at bounding box center [653, 430] width 24 height 13
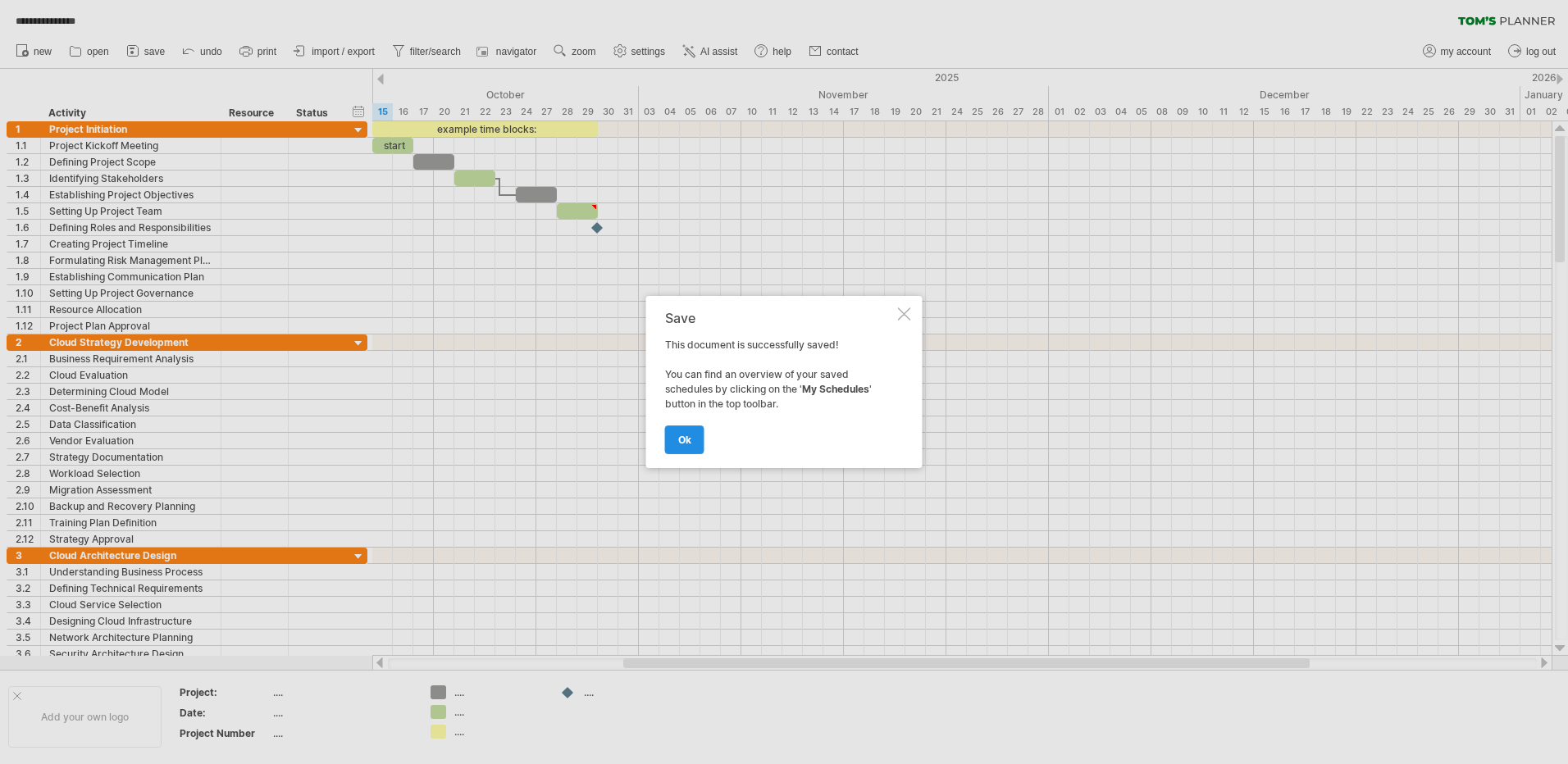
click at [683, 445] on span "ok" at bounding box center [685, 439] width 14 height 13
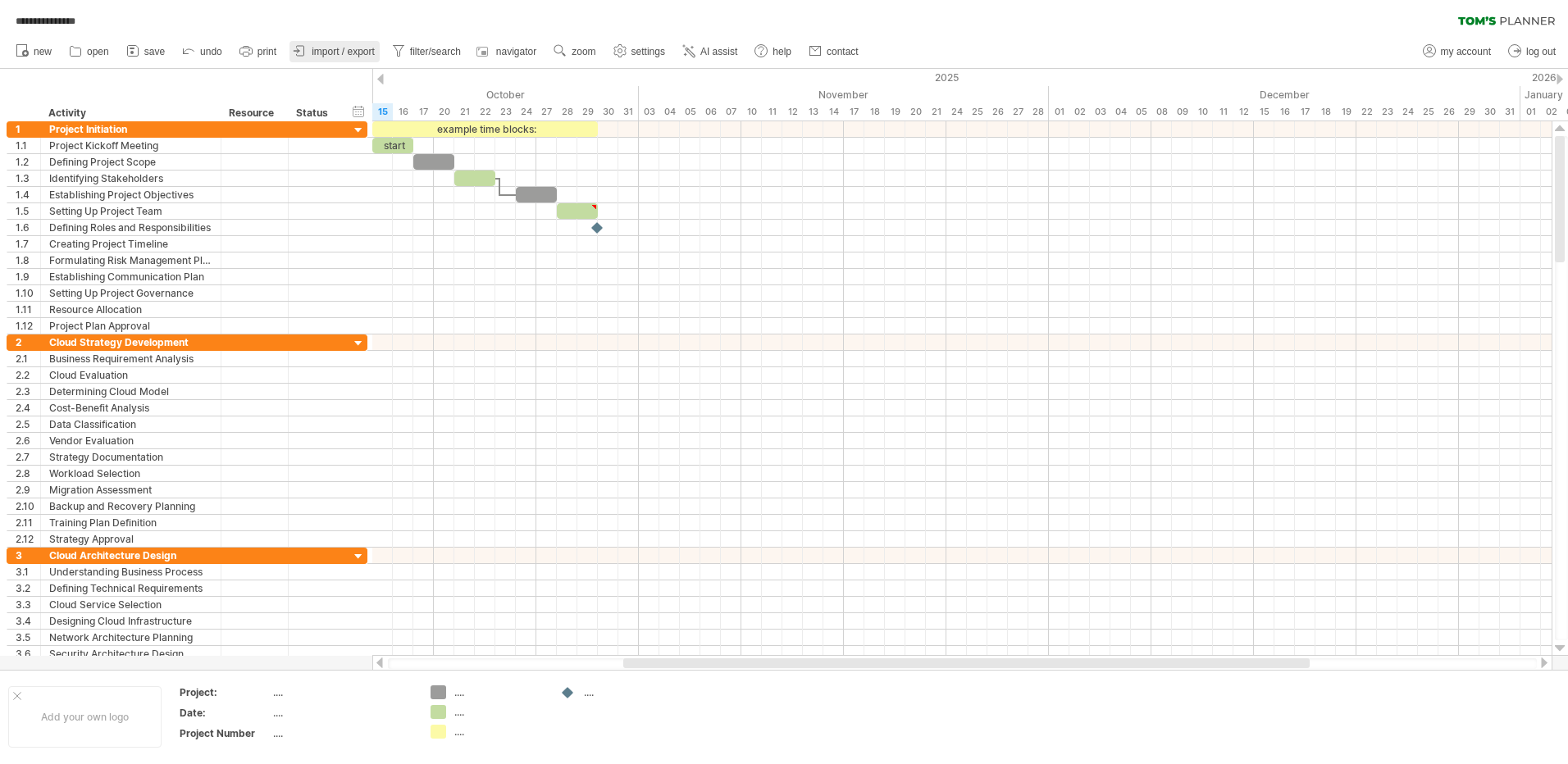
click at [328, 47] on span "import / export" at bounding box center [343, 52] width 63 height 12
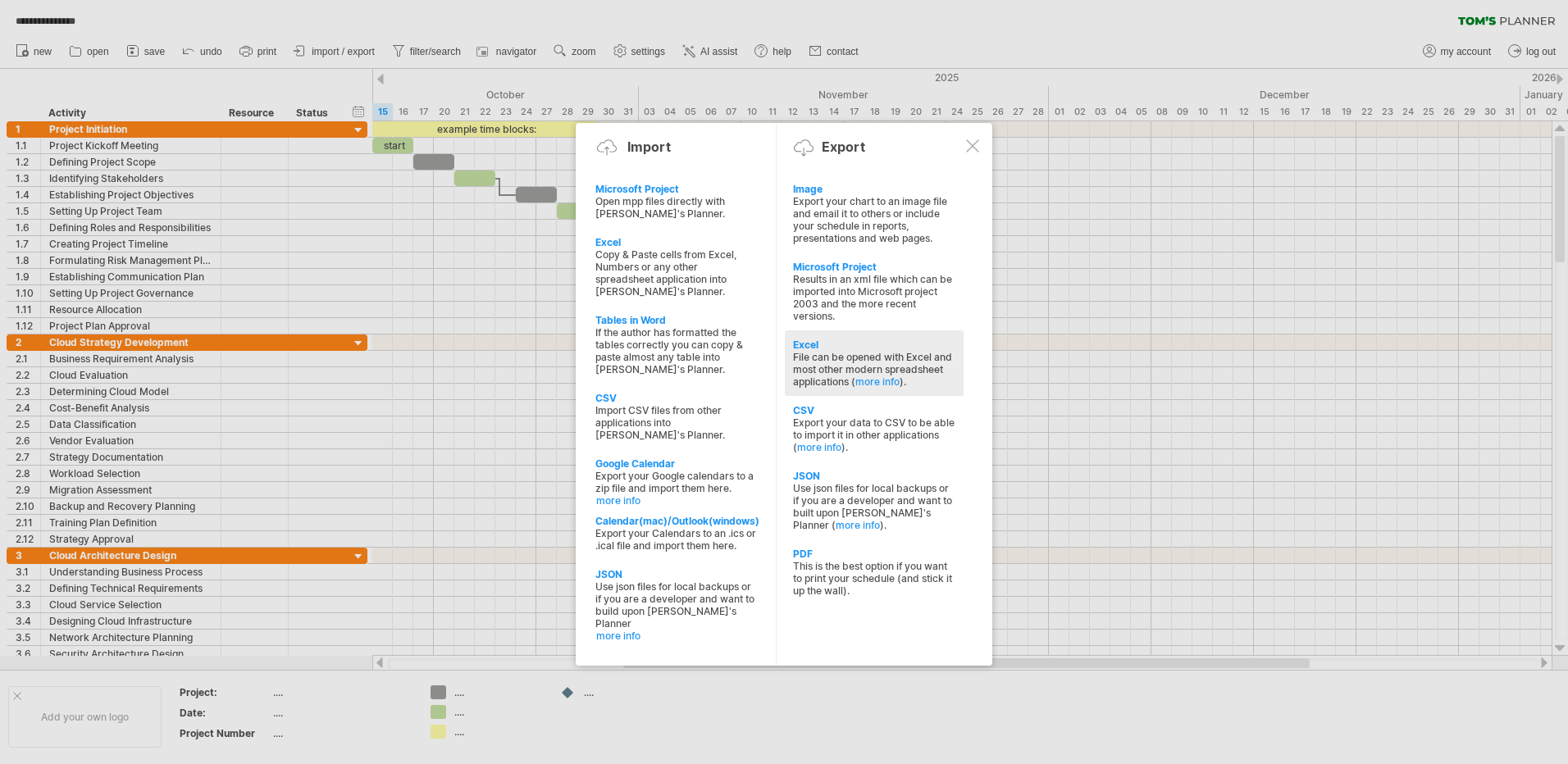
click at [806, 359] on div "File can be opened with Excel and most other modern spreadsheet applications ( …" at bounding box center [874, 369] width 162 height 37
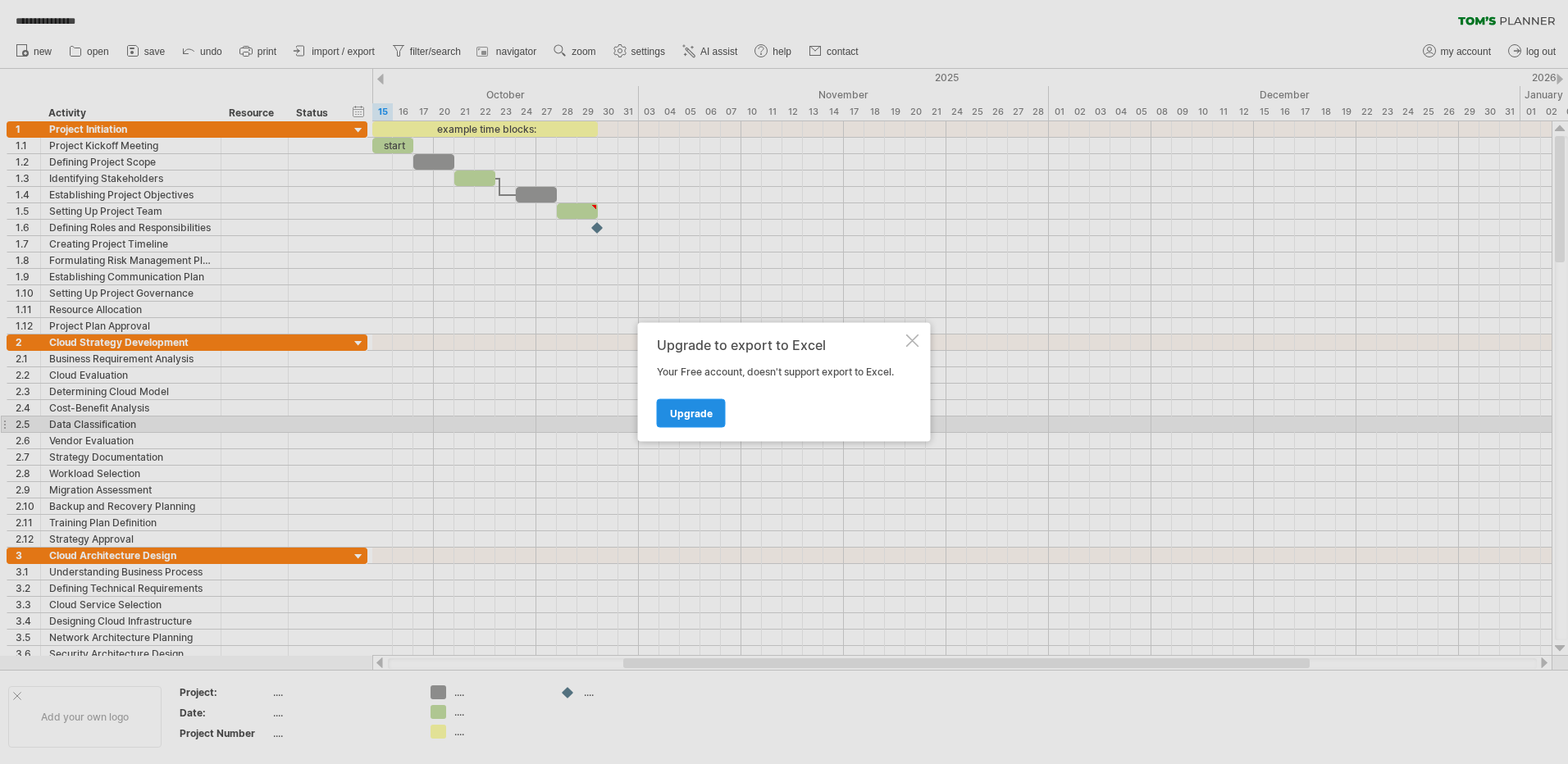
click at [694, 420] on link "Upgrade" at bounding box center [691, 414] width 69 height 29
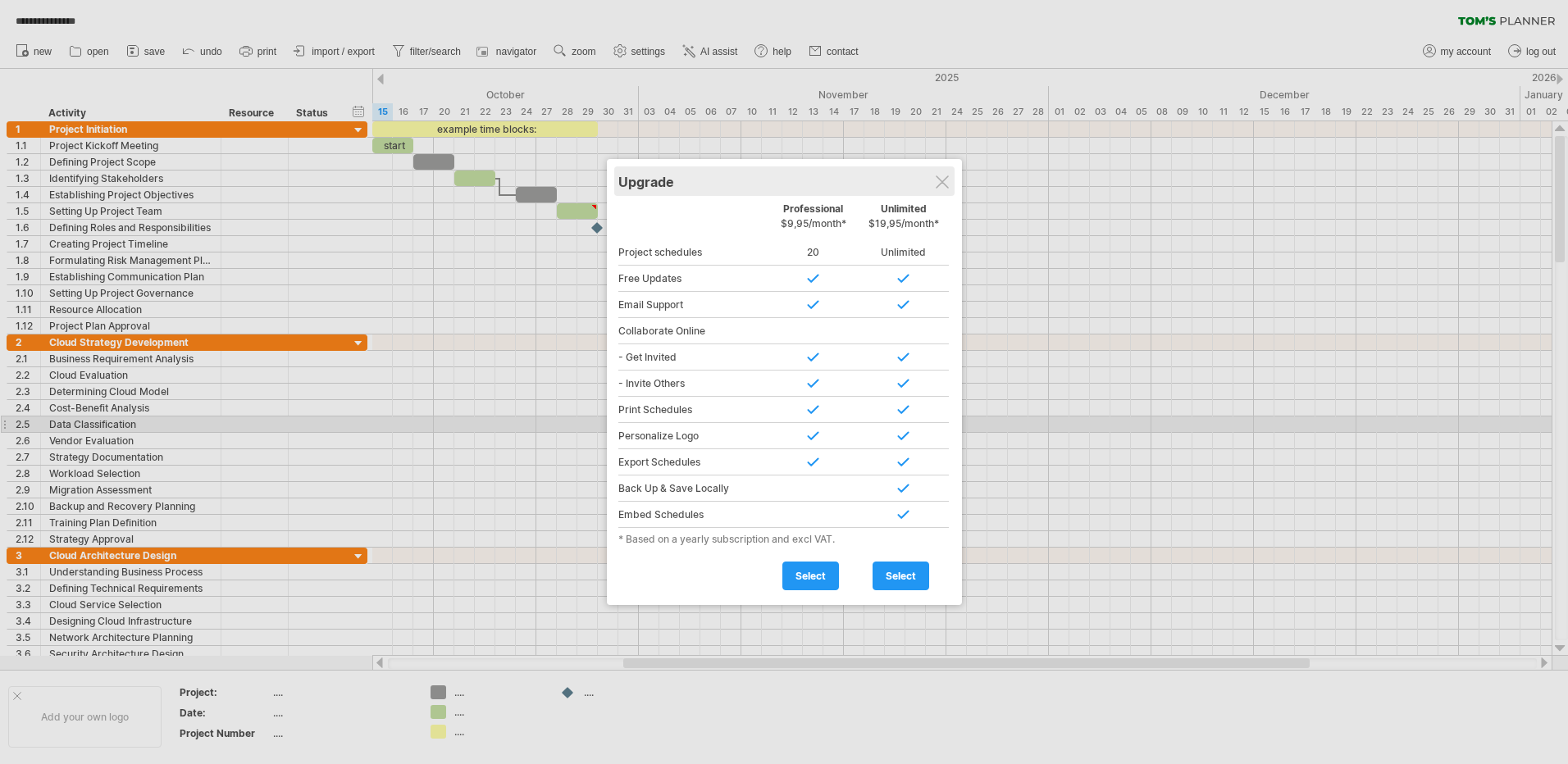
click at [949, 174] on div "Upgrade" at bounding box center [784, 180] width 332 height 30
click at [945, 185] on div at bounding box center [942, 182] width 14 height 14
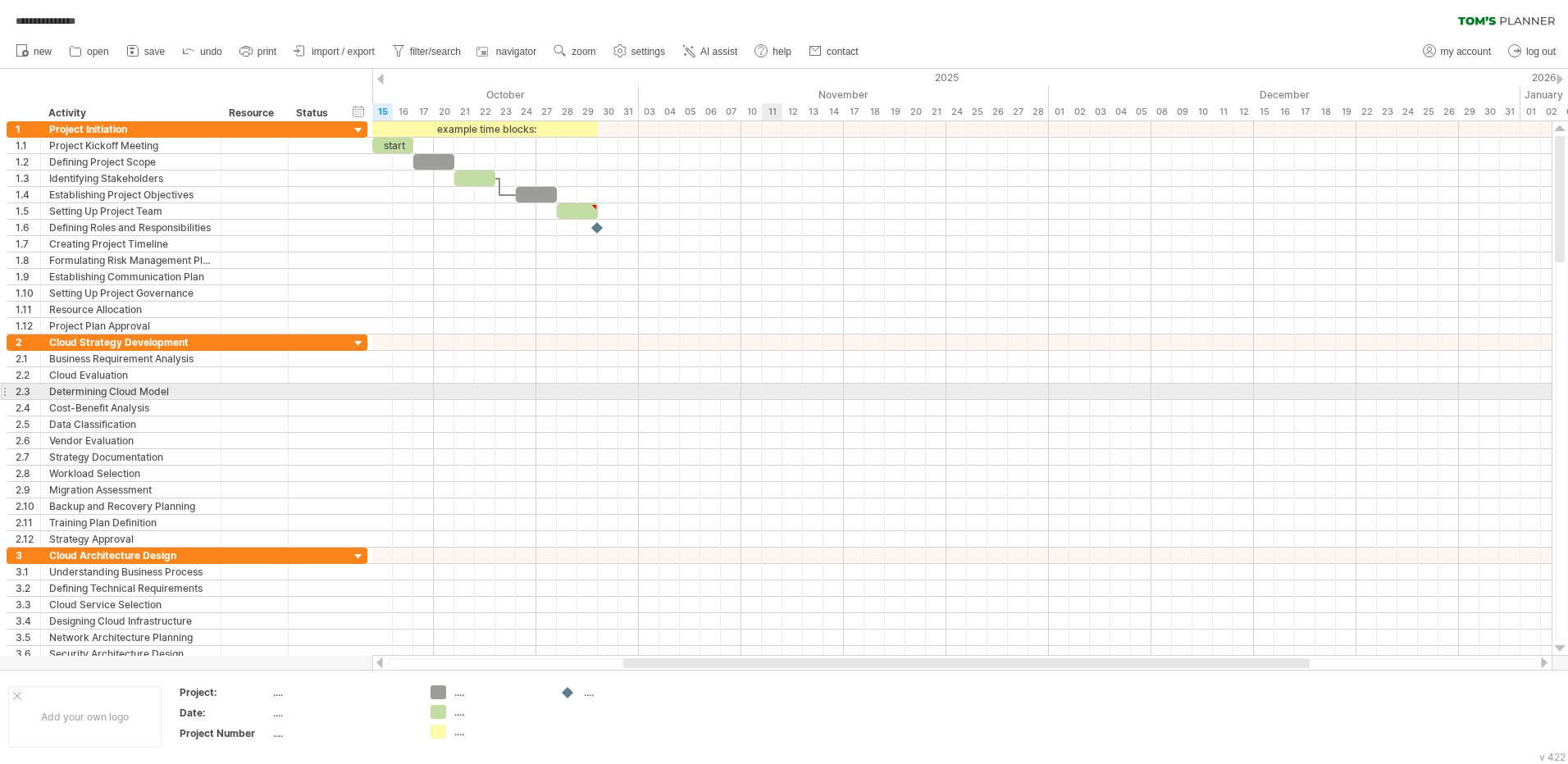
click at [773, 389] on div at bounding box center [962, 392] width 1179 height 16
